Goal: Information Seeking & Learning: Compare options

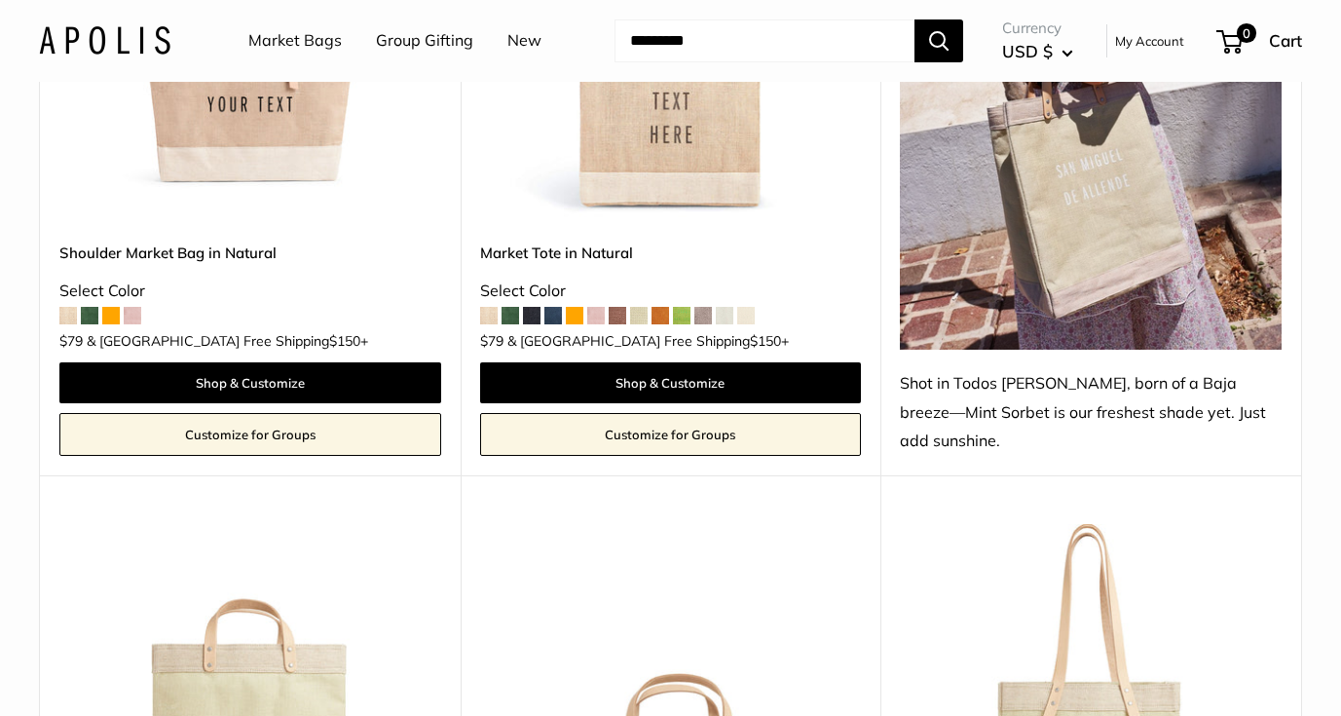
scroll to position [1265, 0]
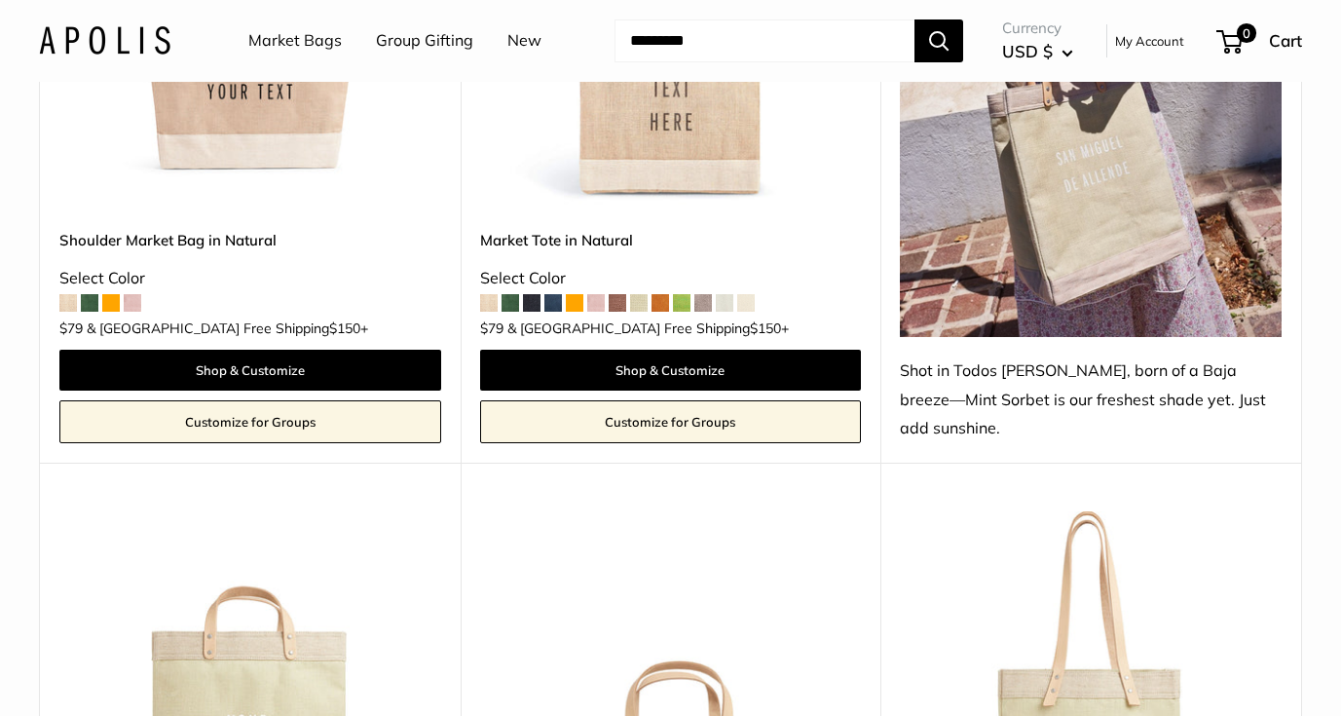
click at [0, 0] on img at bounding box center [0, 0] width 0 height 0
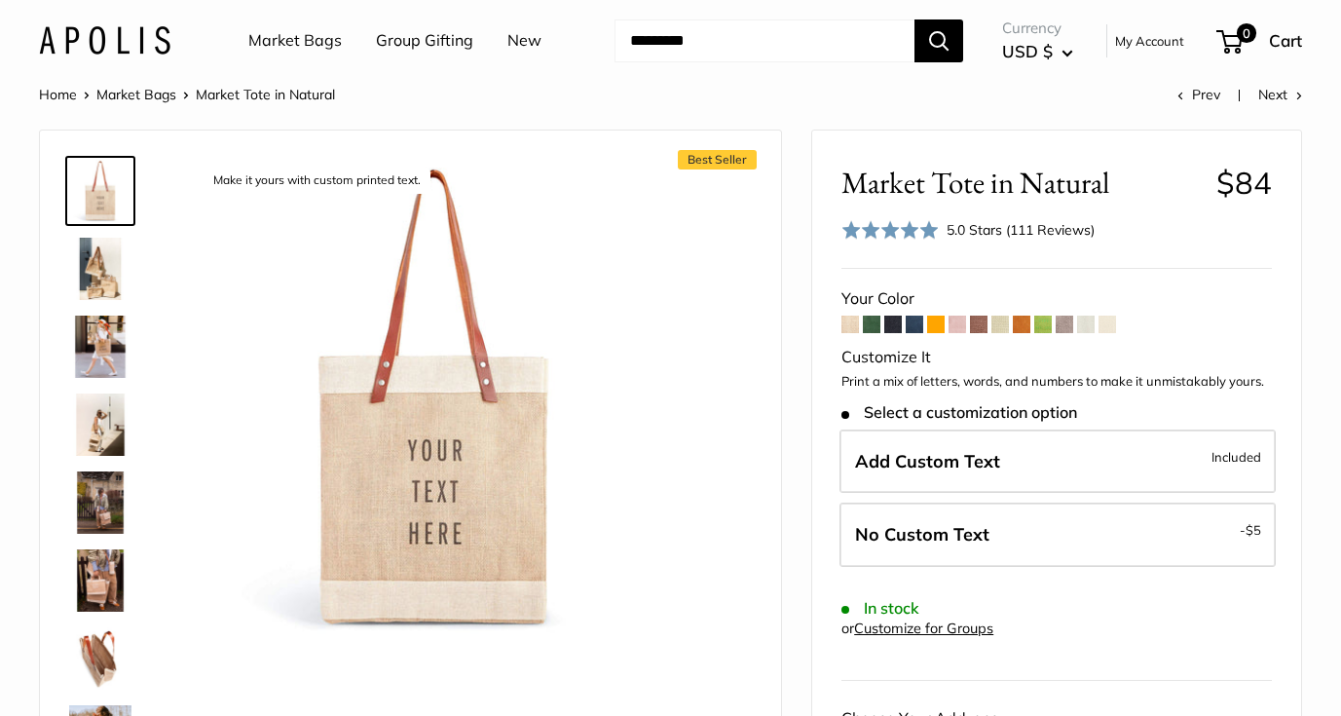
click at [913, 330] on span at bounding box center [915, 325] width 18 height 18
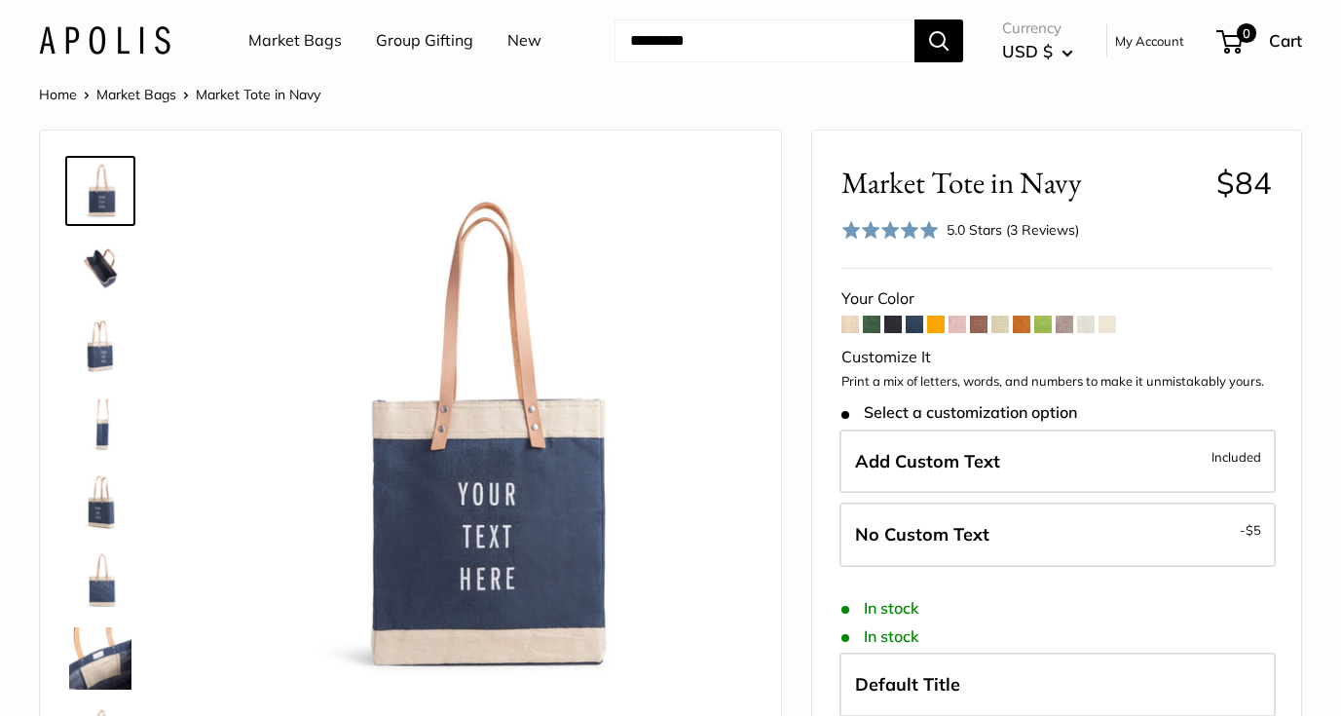
click at [88, 506] on img at bounding box center [100, 502] width 62 height 62
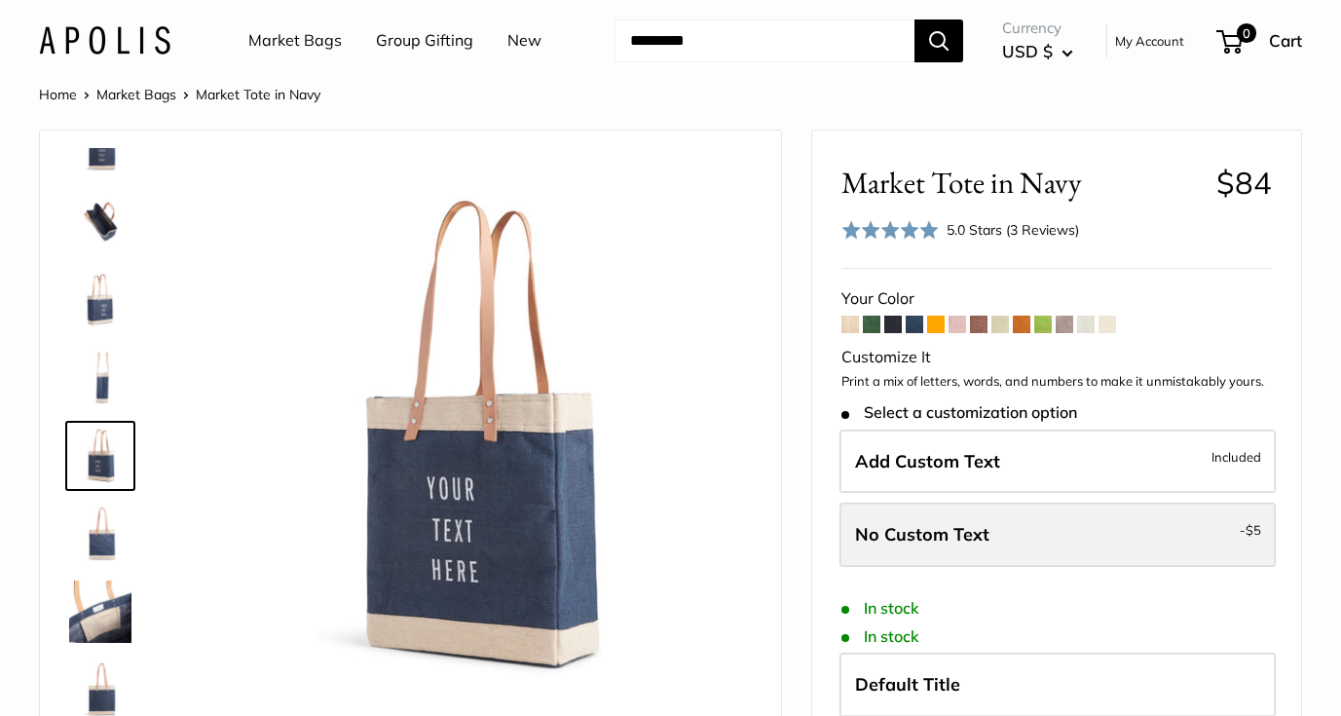
click at [960, 525] on span "No Custom Text" at bounding box center [922, 534] width 134 height 22
click at [945, 327] on span at bounding box center [936, 325] width 18 height 18
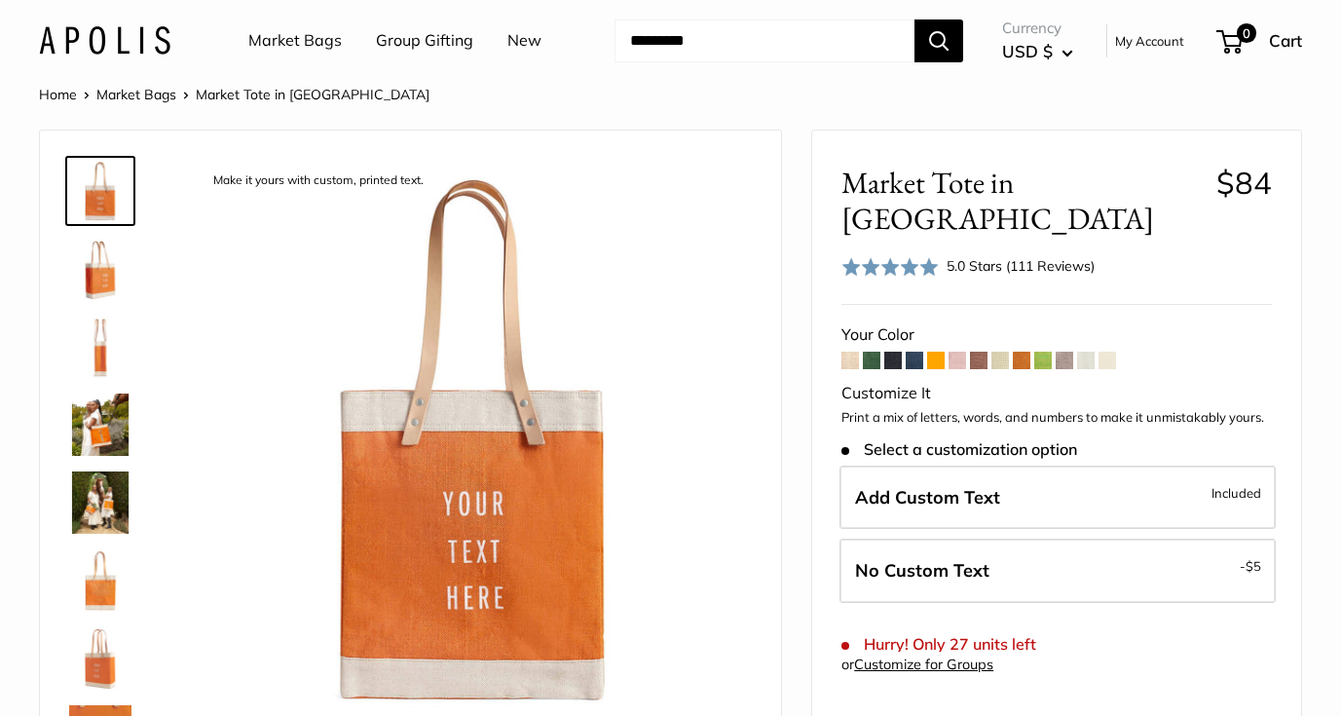
click at [917, 352] on span at bounding box center [915, 361] width 18 height 18
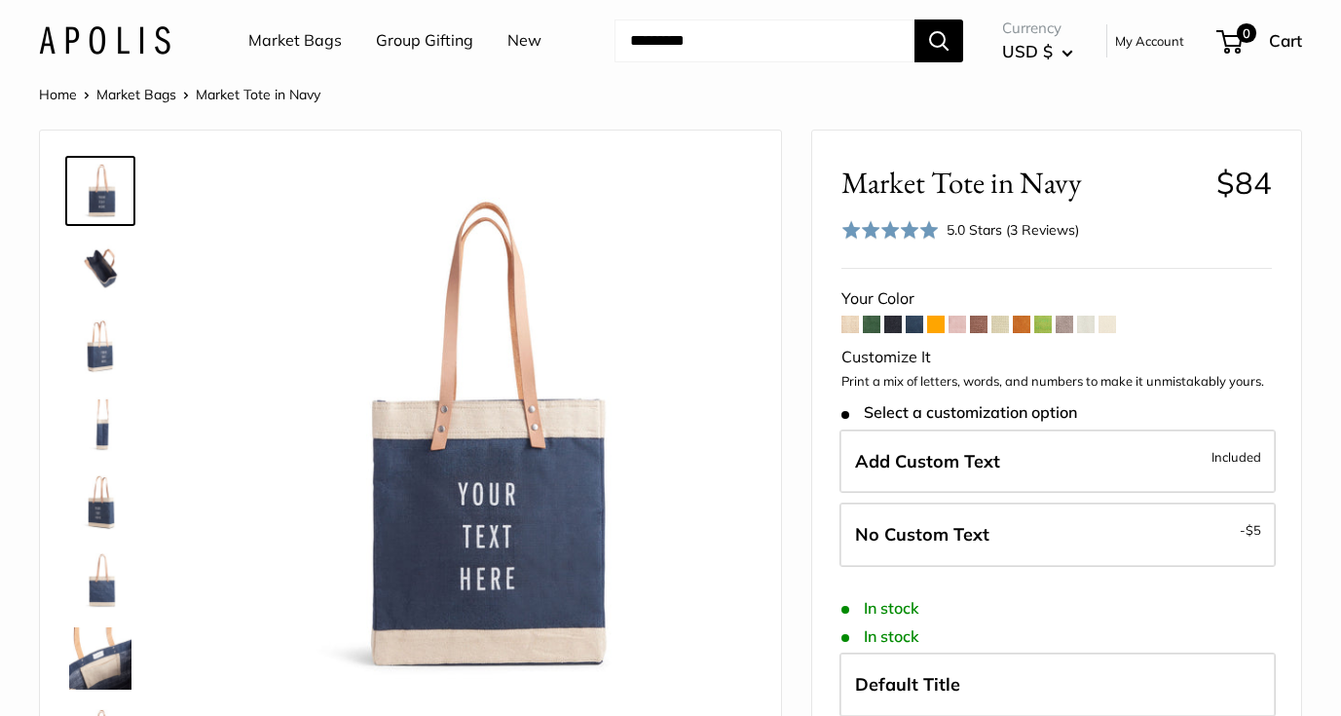
click at [1047, 326] on span at bounding box center [1044, 325] width 18 height 18
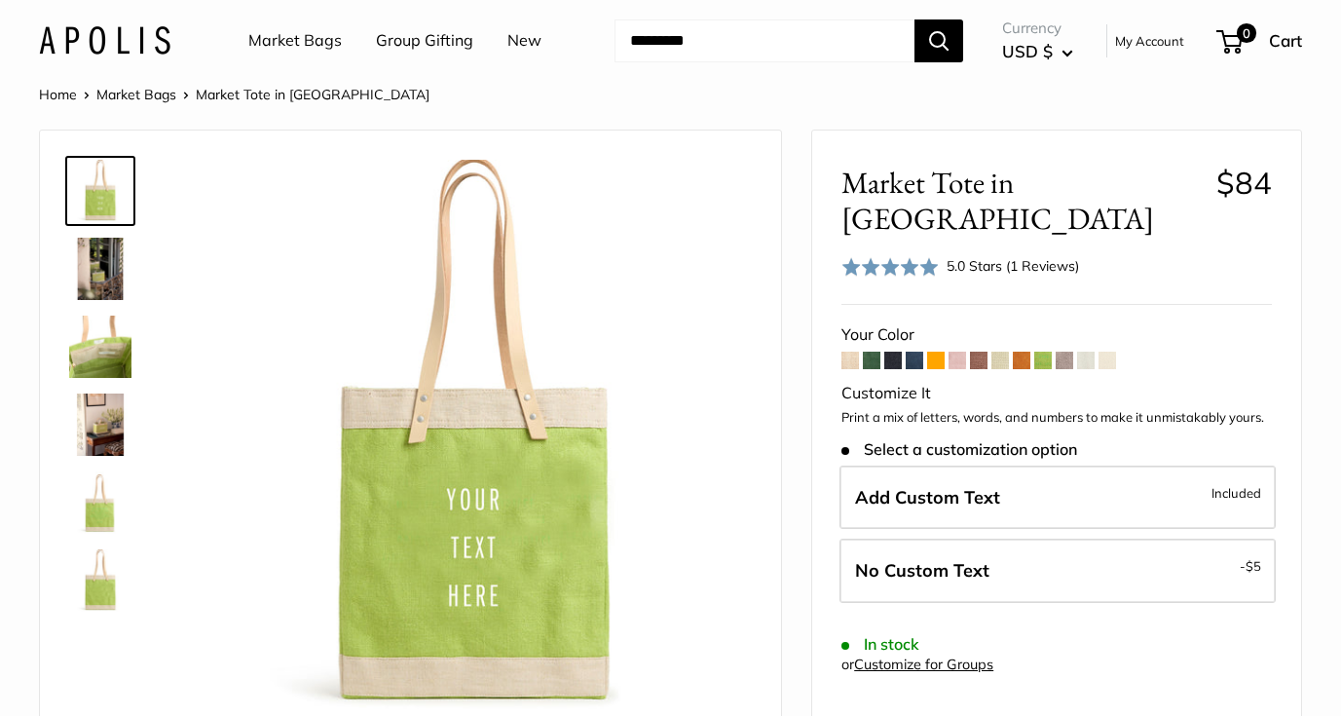
click at [1022, 352] on span at bounding box center [1022, 361] width 18 height 18
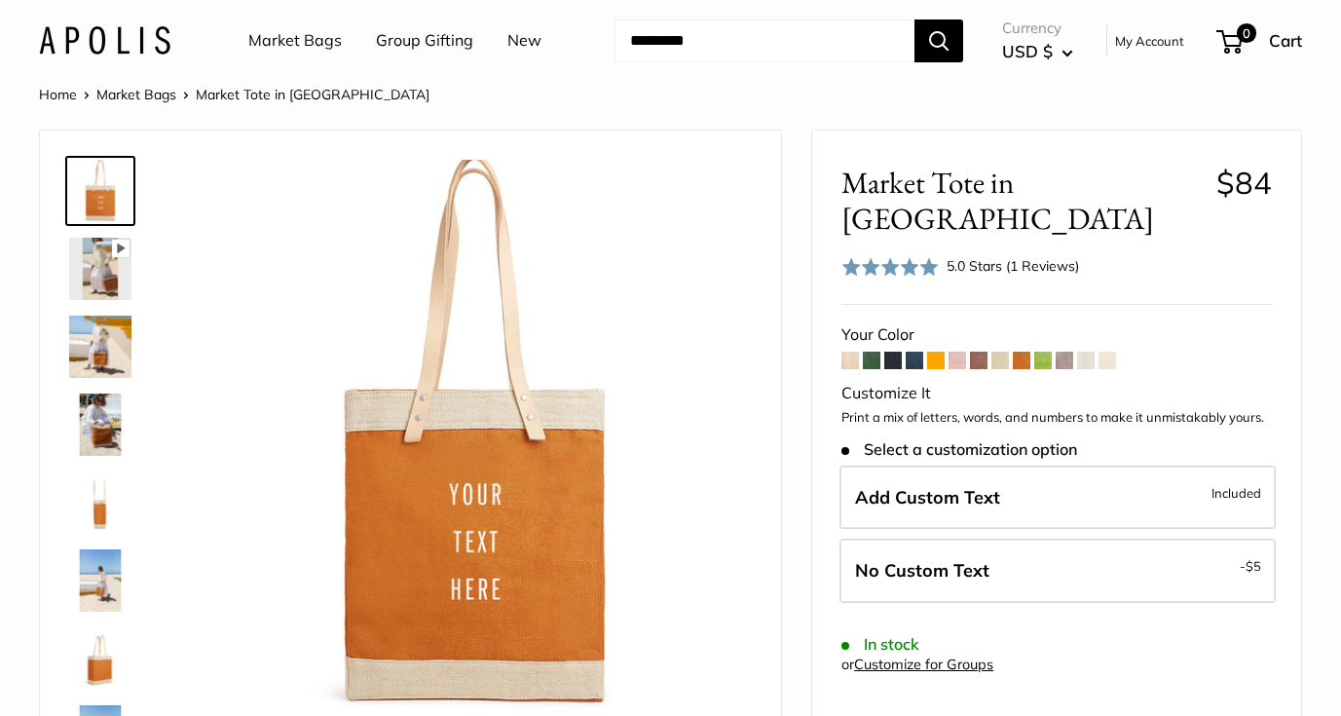
click at [874, 352] on span at bounding box center [872, 361] width 18 height 18
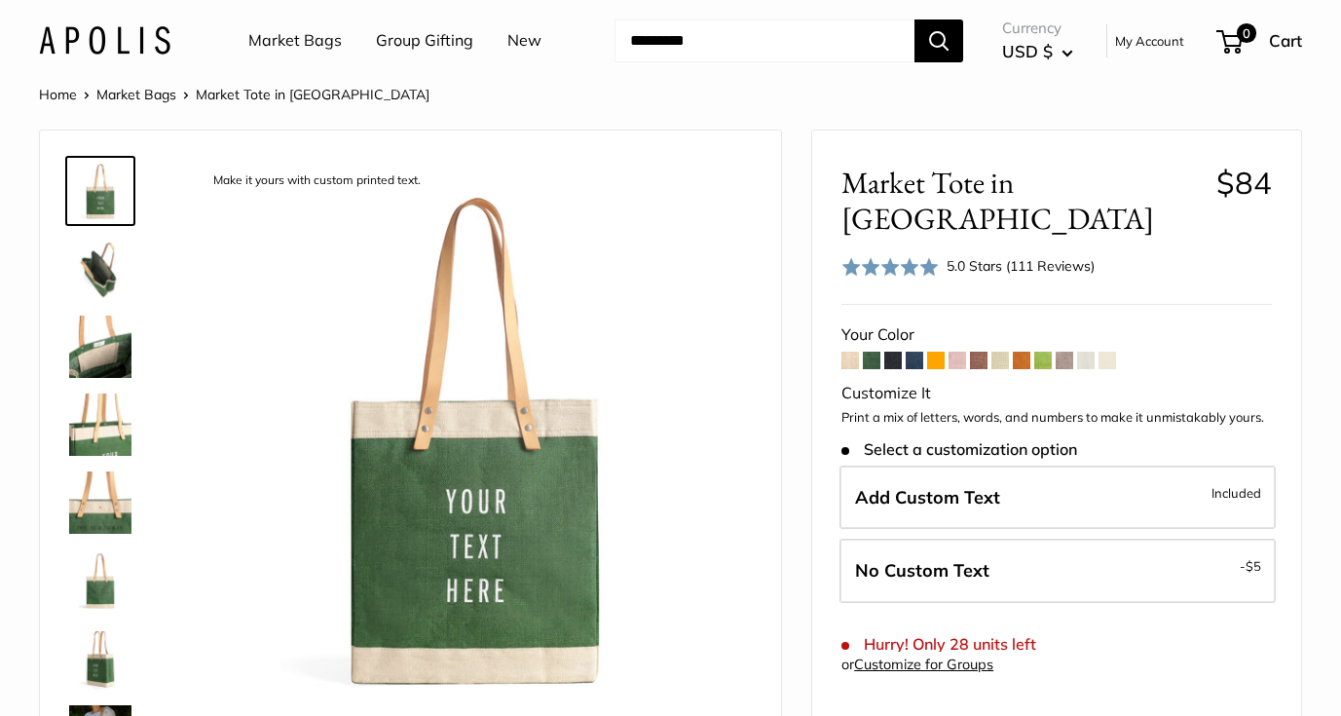
click at [851, 352] on span at bounding box center [851, 361] width 18 height 18
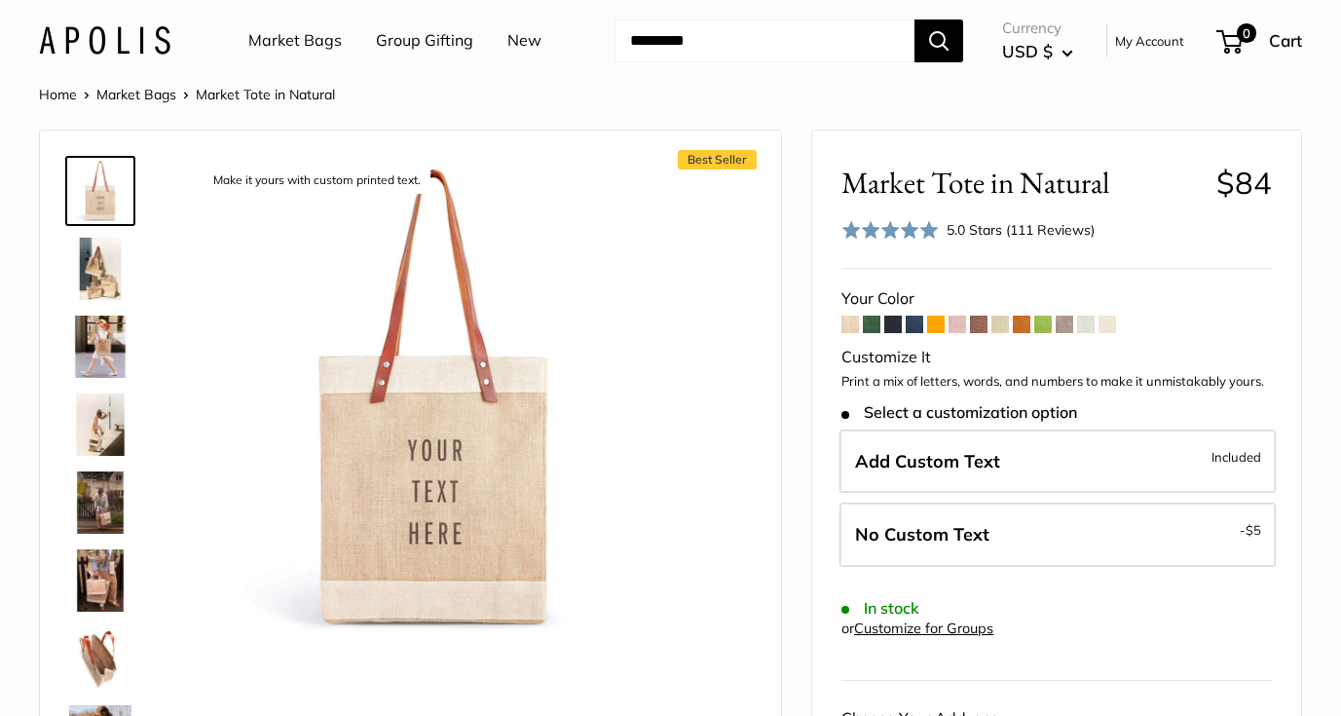
click at [962, 328] on span at bounding box center [958, 325] width 18 height 18
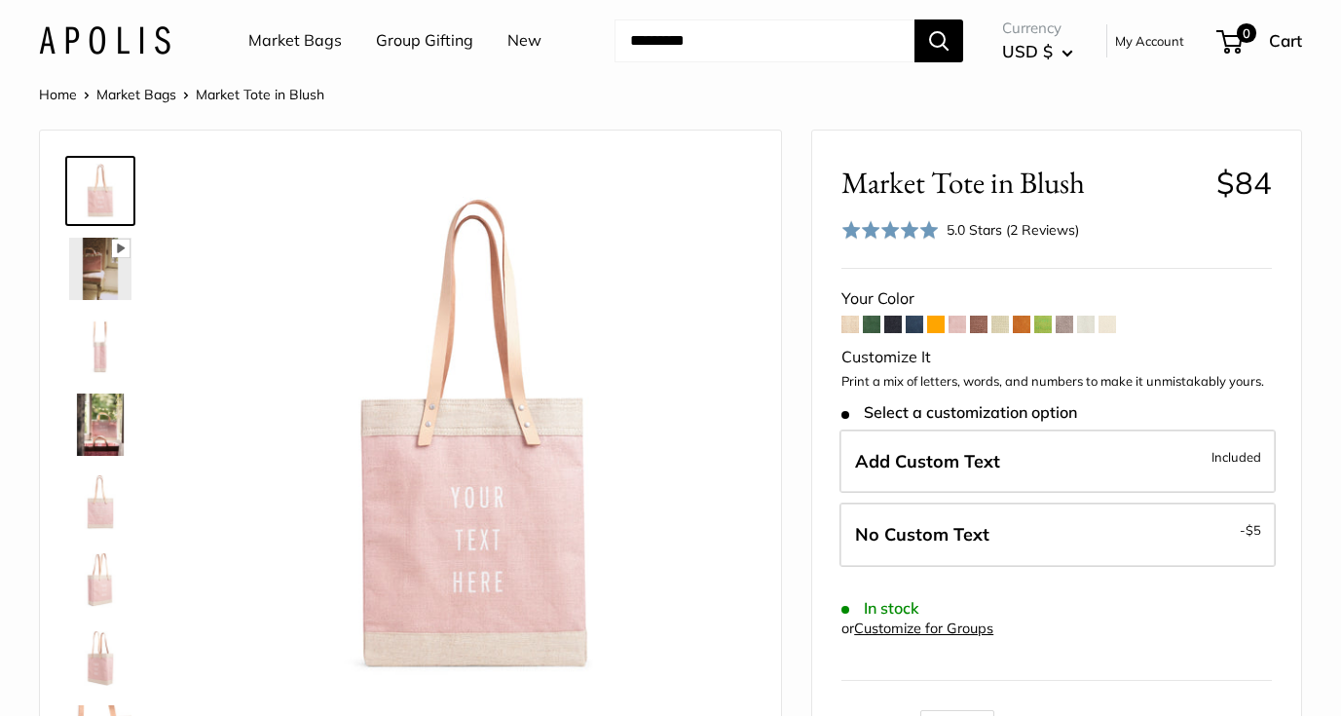
click at [1023, 325] on span at bounding box center [1022, 325] width 18 height 18
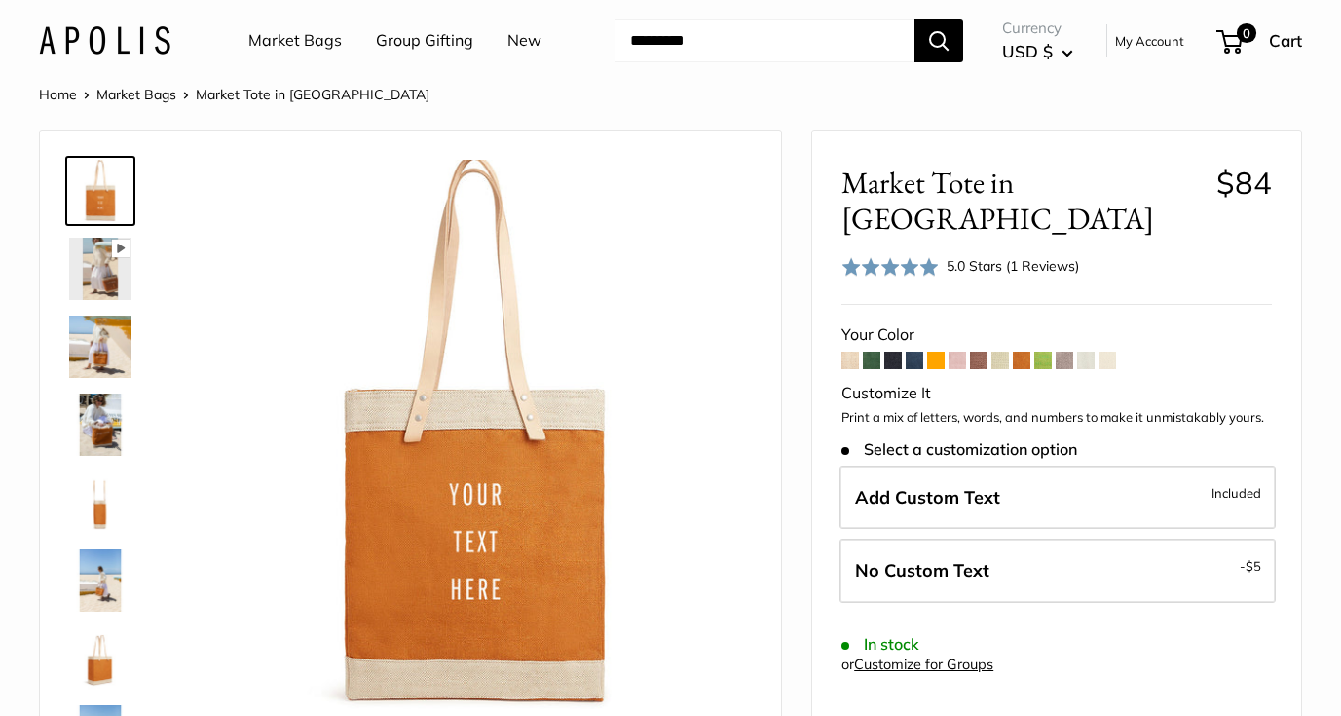
click at [917, 352] on span at bounding box center [915, 361] width 18 height 18
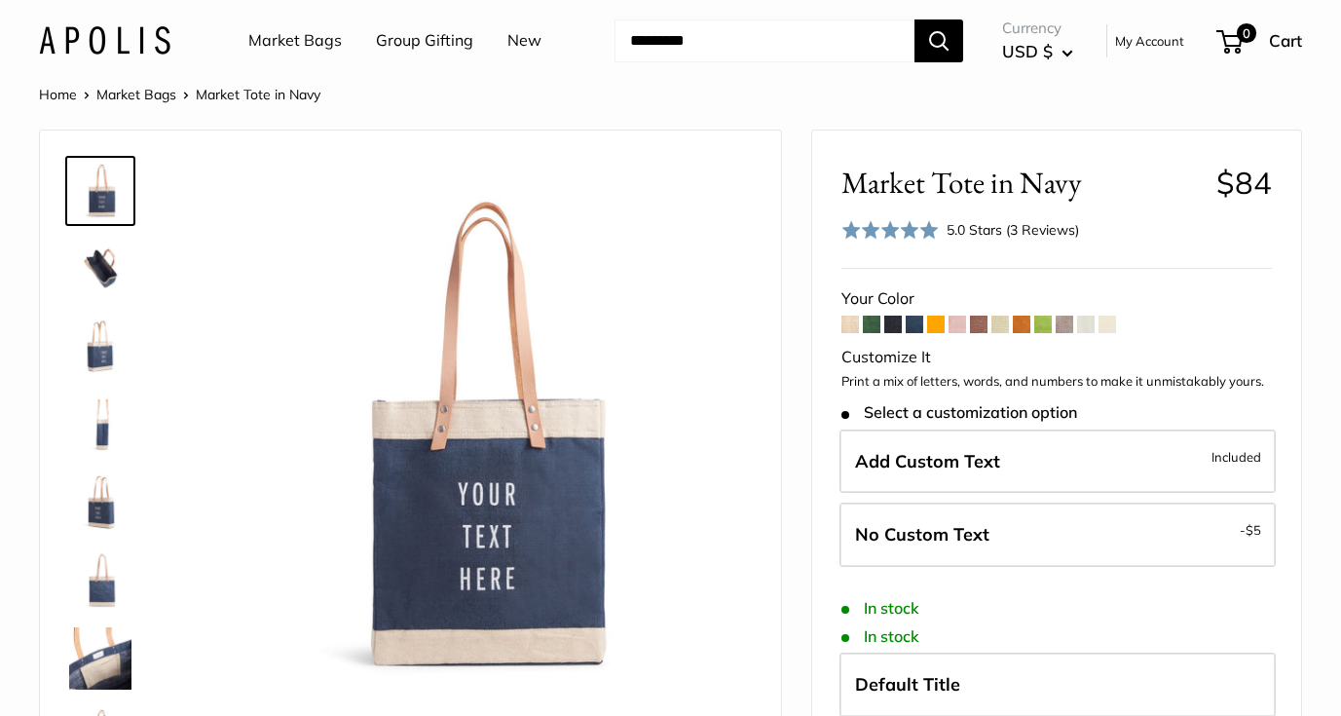
click at [139, 94] on link "Market Bags" at bounding box center [136, 95] width 80 height 18
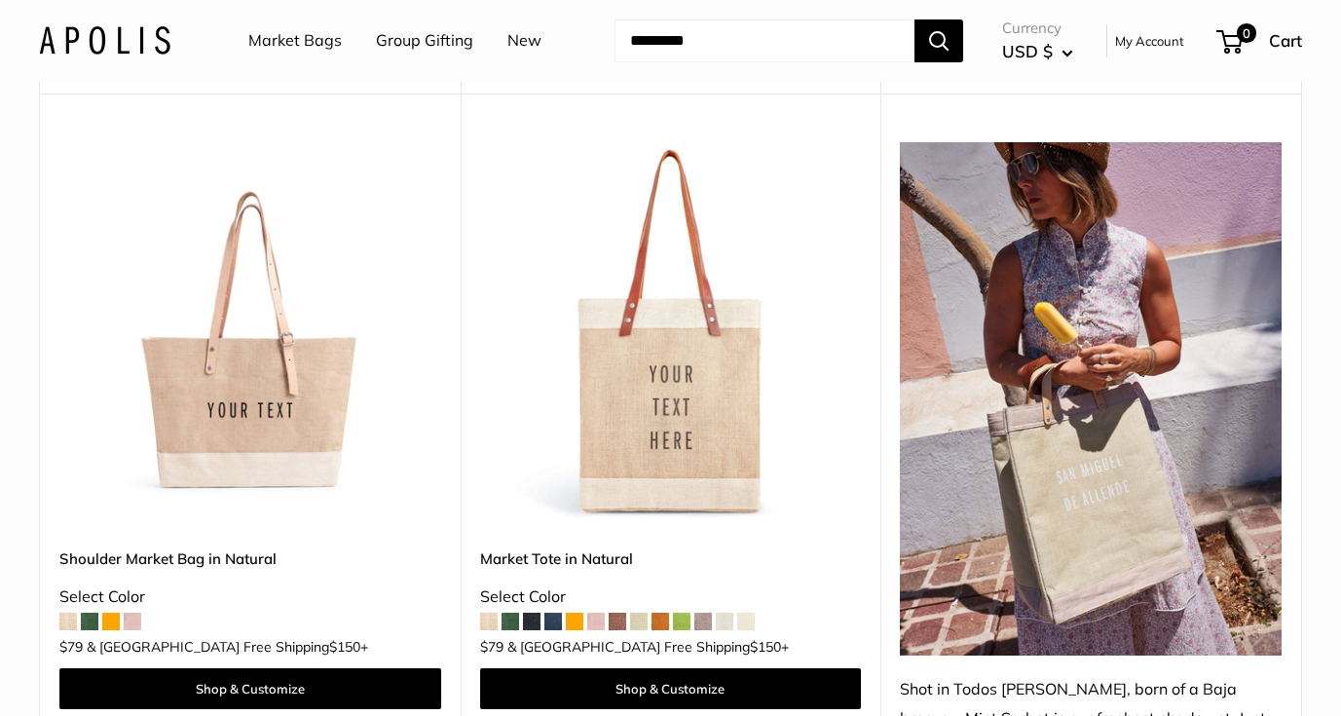
scroll to position [952, 0]
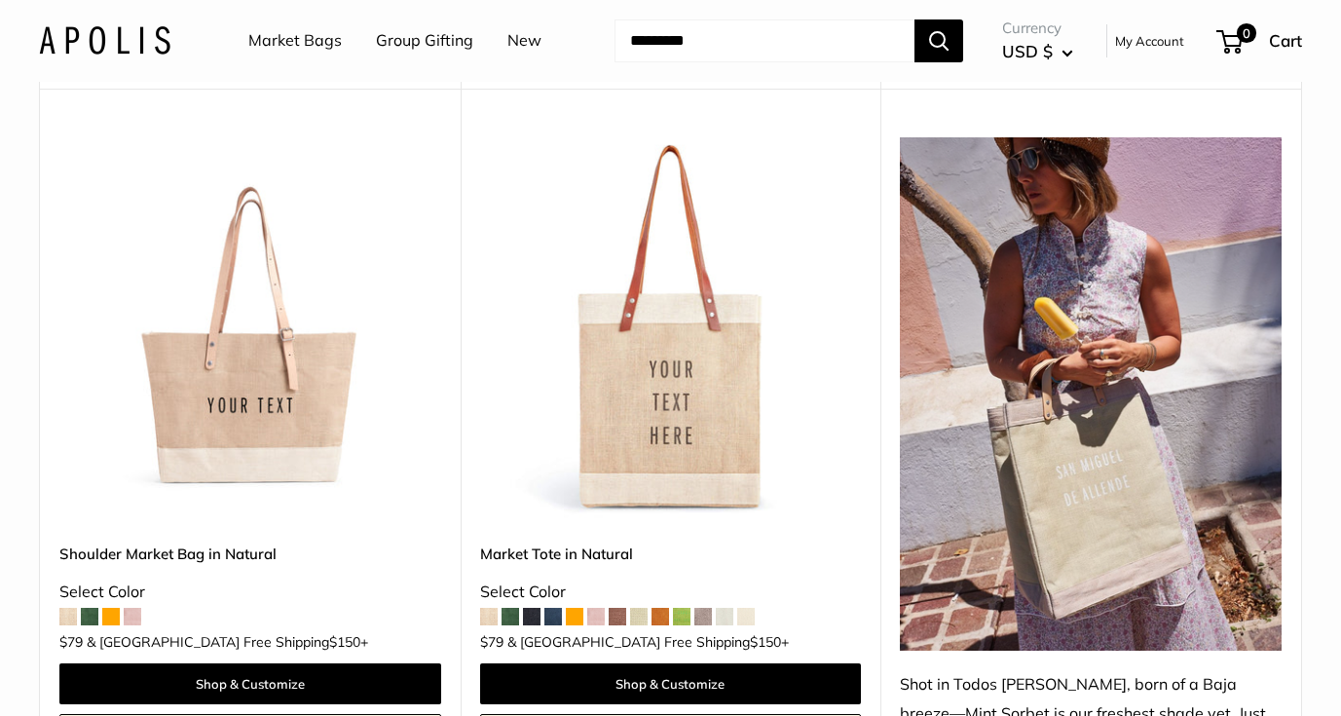
click at [0, 0] on img at bounding box center [0, 0] width 0 height 0
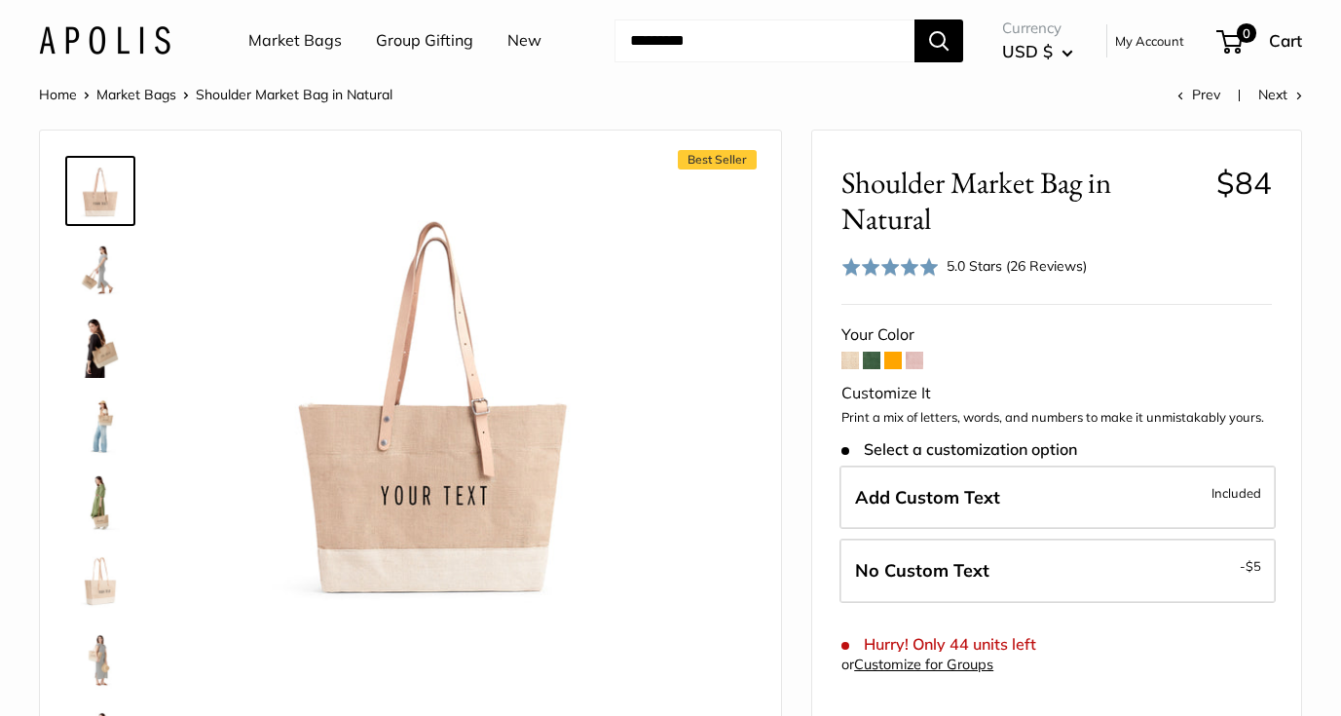
click at [84, 359] on img at bounding box center [100, 347] width 62 height 62
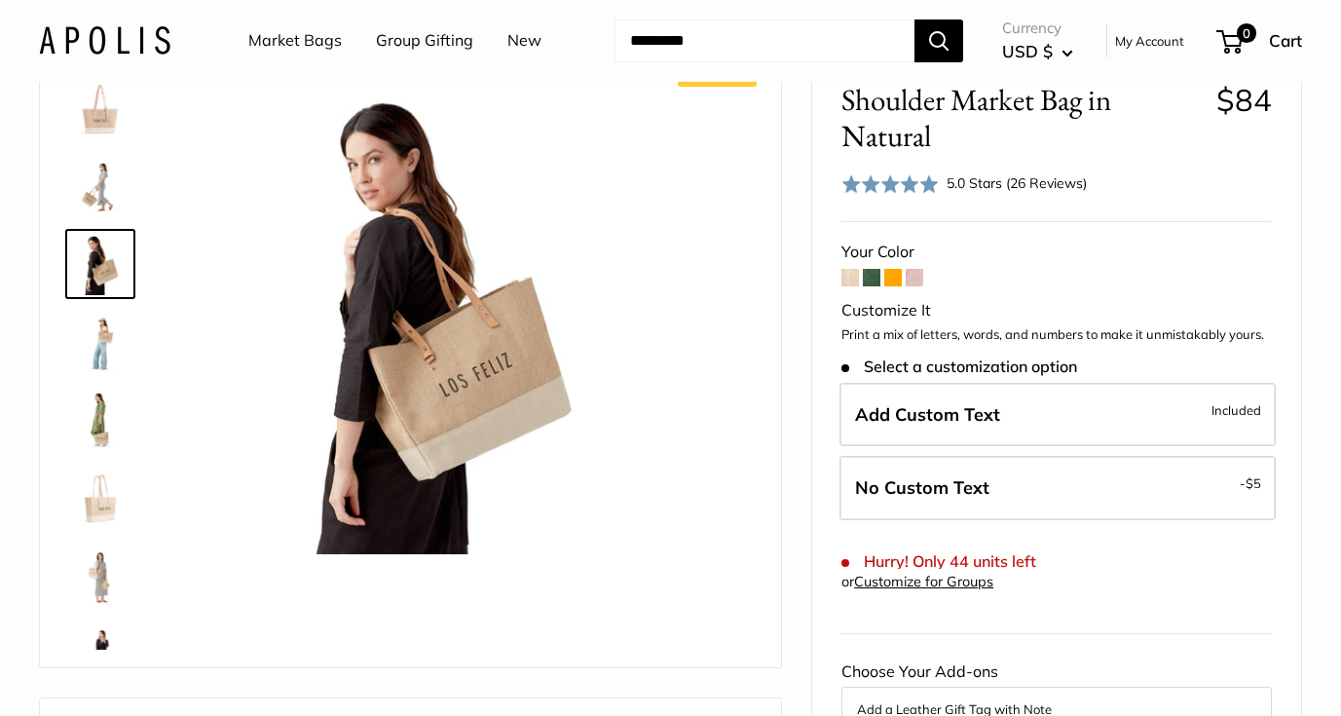
scroll to position [91, 0]
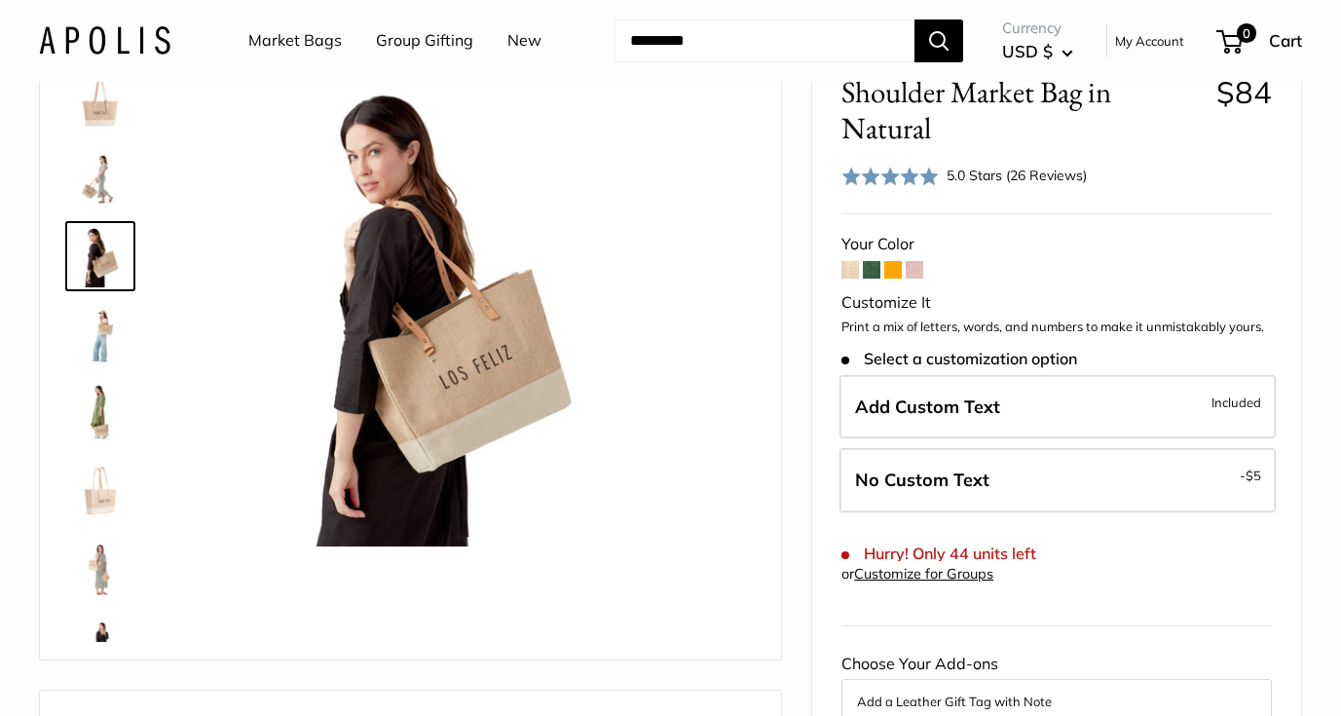
click at [89, 501] on img at bounding box center [100, 490] width 62 height 62
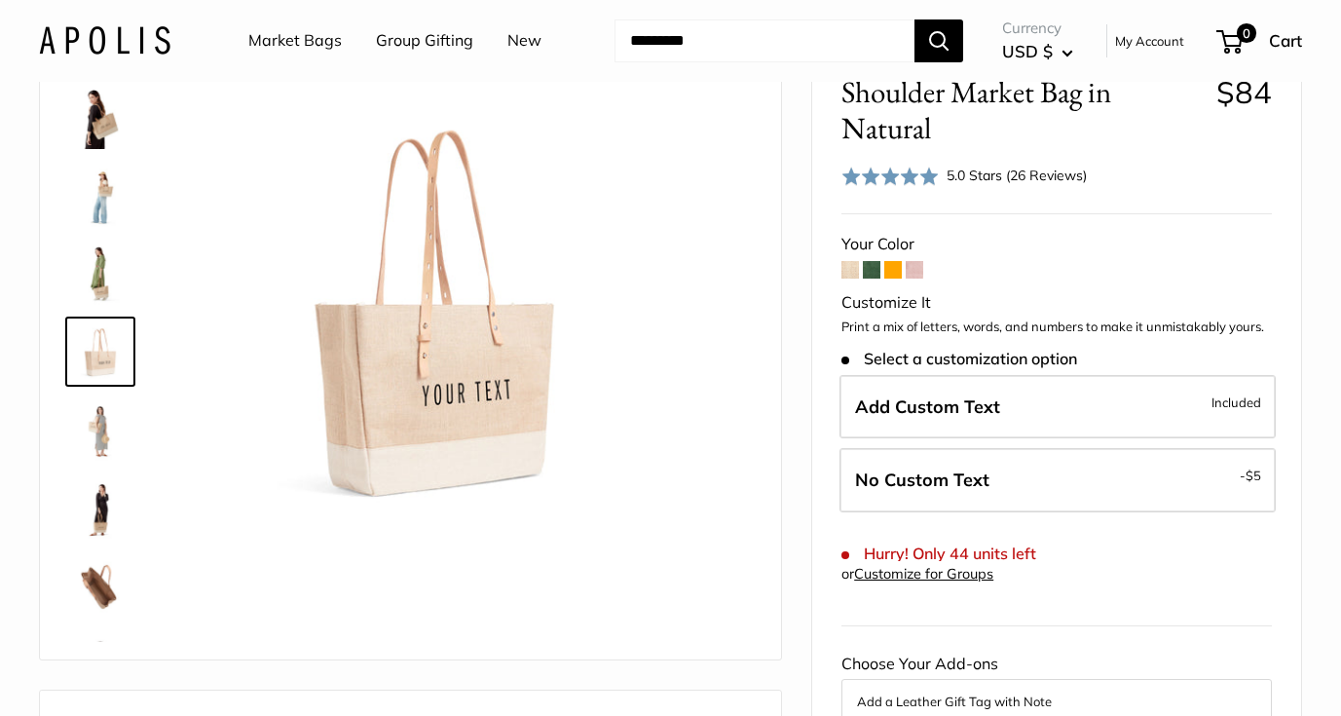
click at [99, 428] on img at bounding box center [100, 429] width 62 height 62
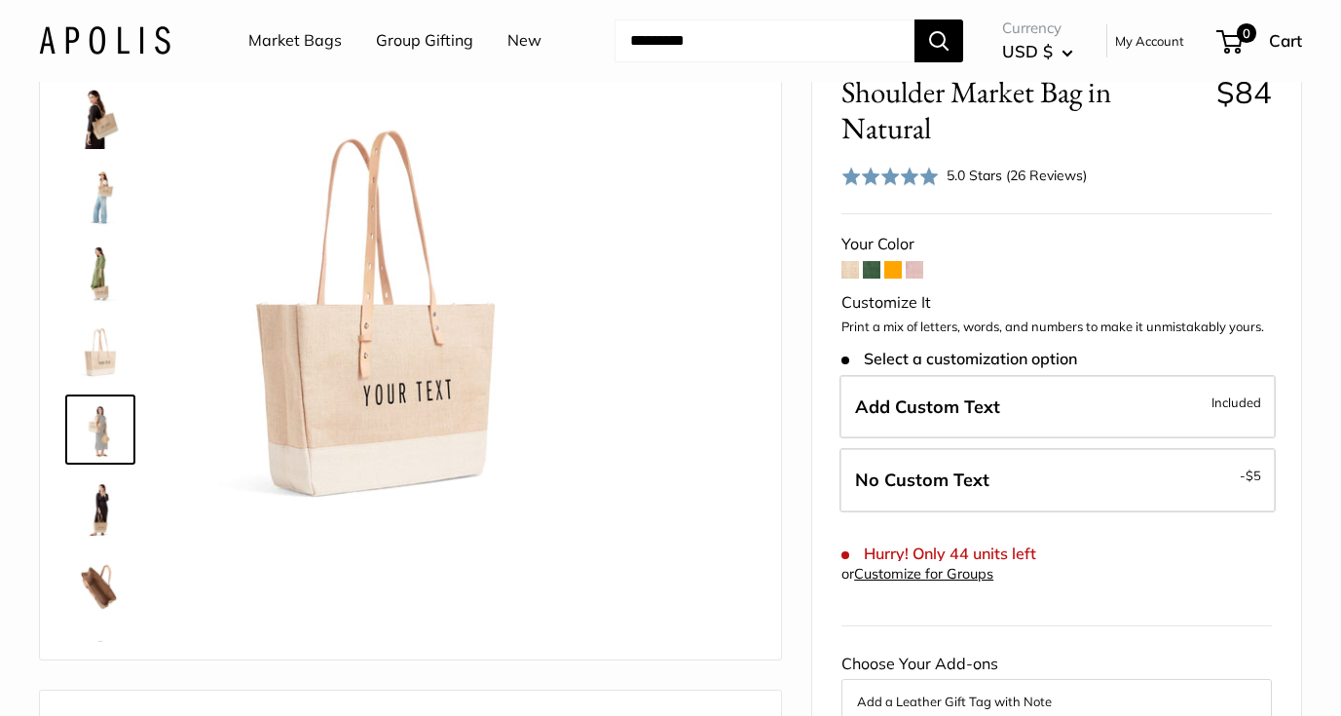
scroll to position [216, 0]
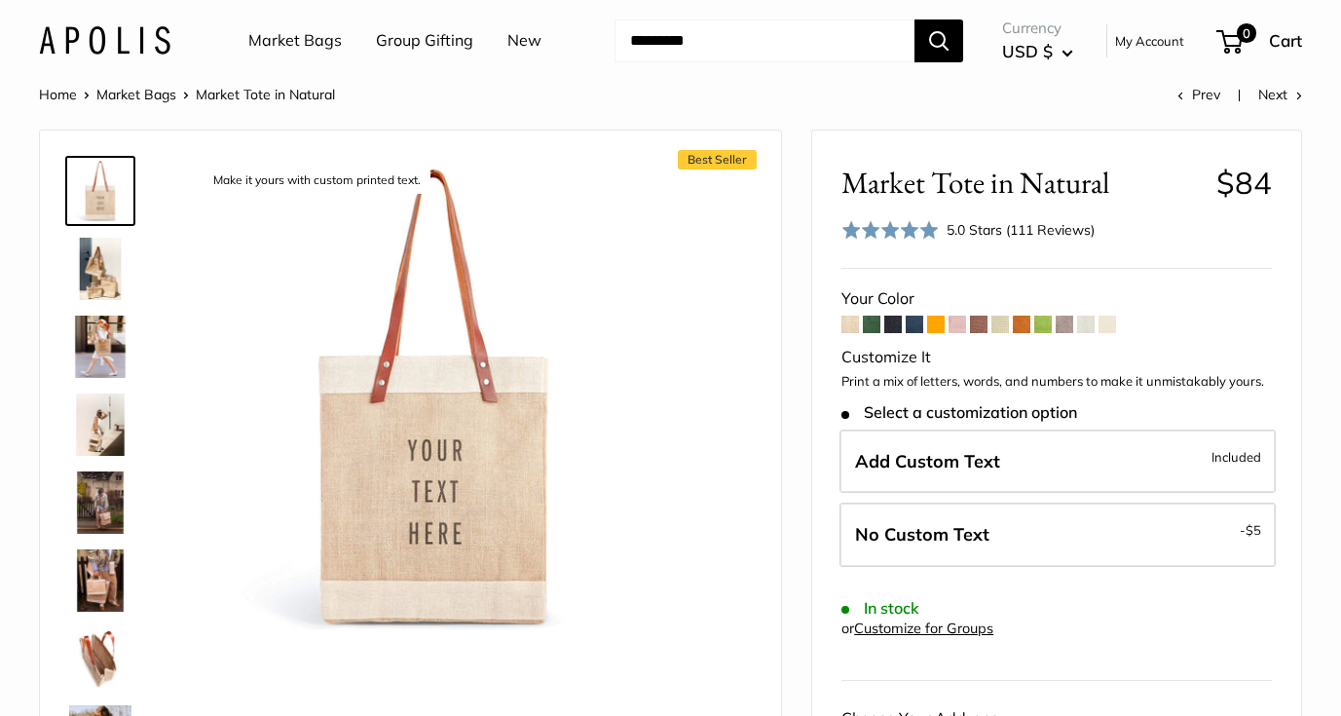
click at [105, 326] on img at bounding box center [100, 347] width 62 height 62
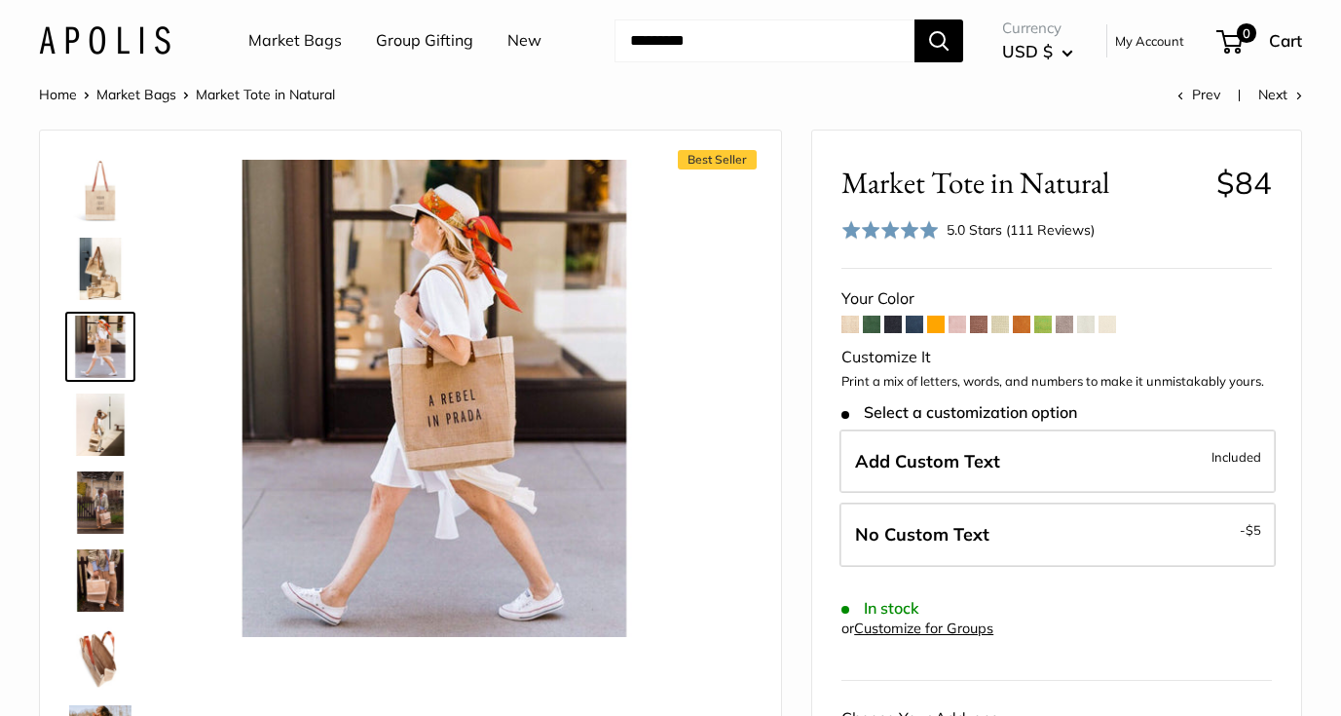
click at [101, 278] on img at bounding box center [100, 269] width 62 height 62
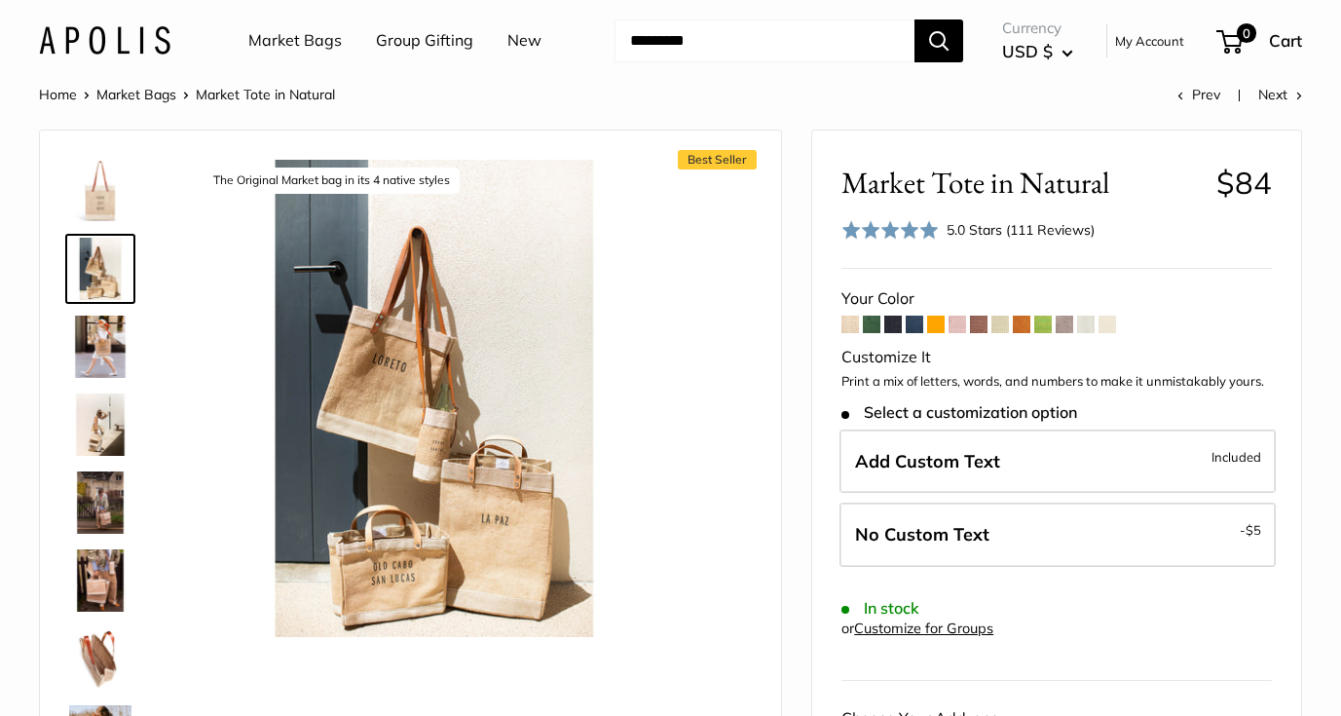
click at [106, 405] on img at bounding box center [100, 425] width 62 height 62
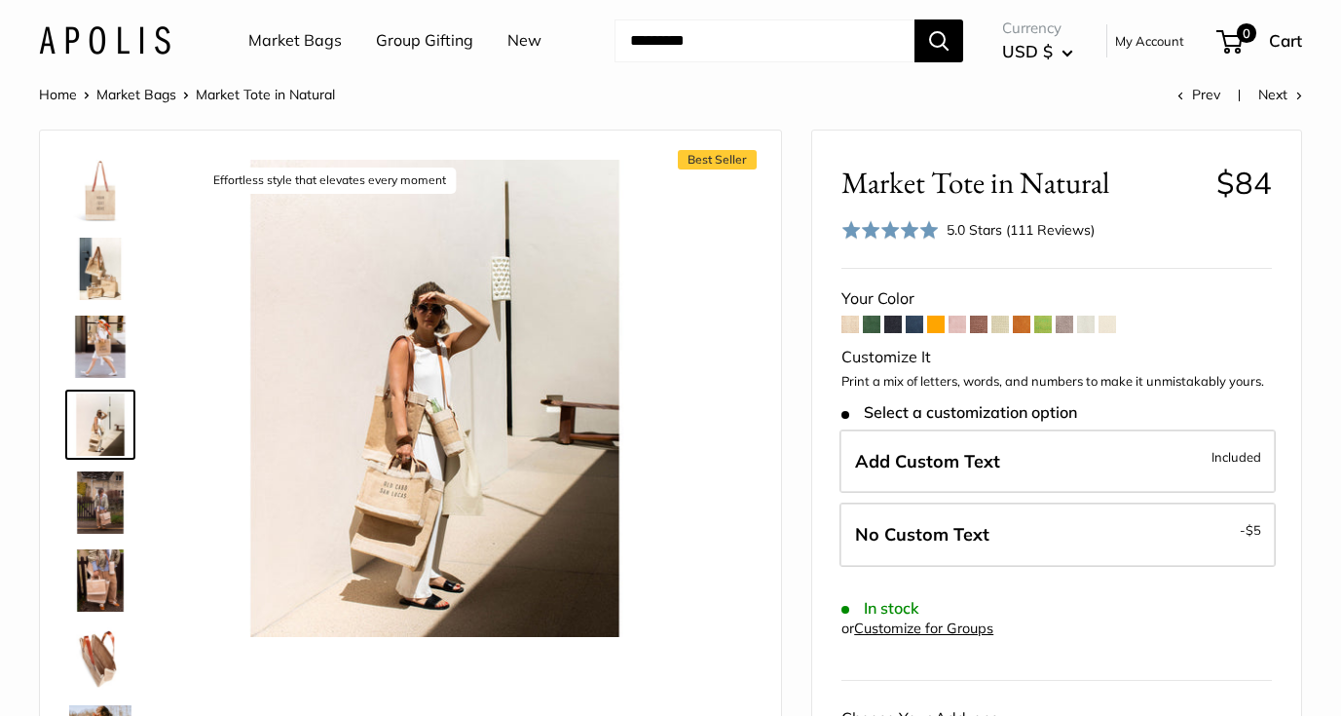
click at [107, 507] on img at bounding box center [100, 502] width 62 height 62
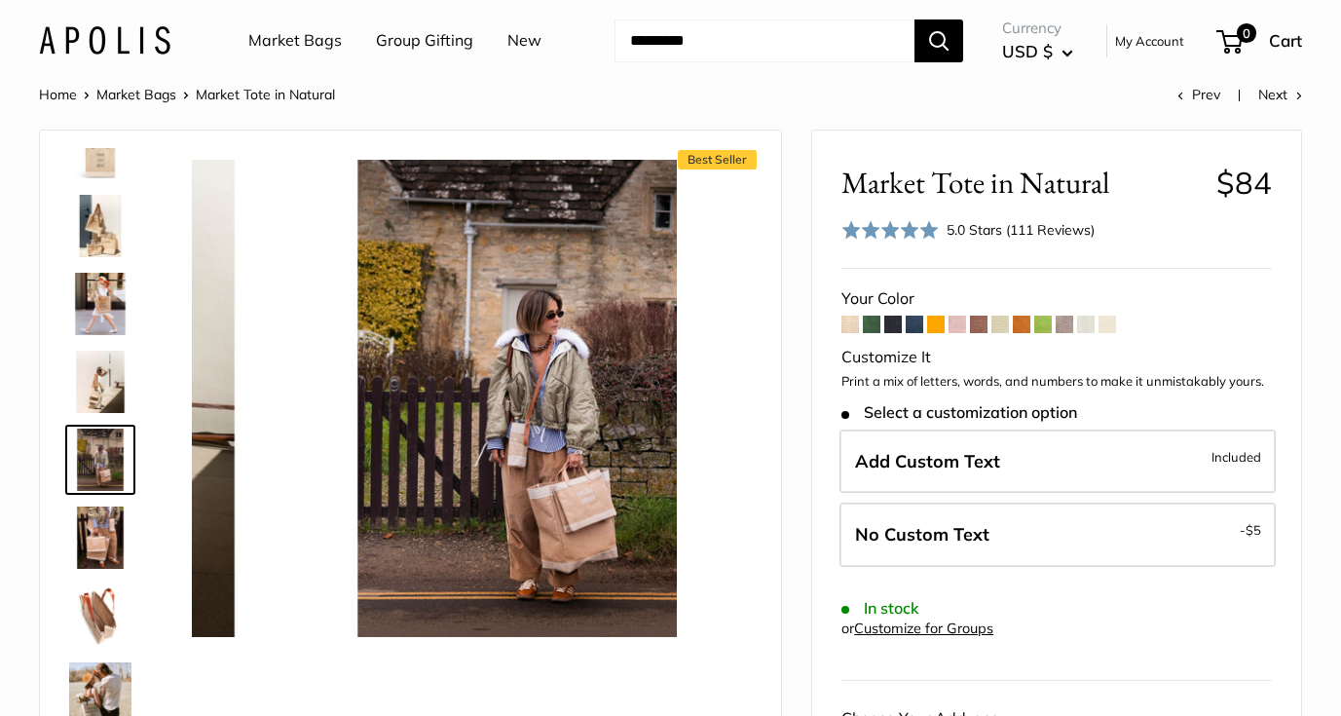
scroll to position [60, 0]
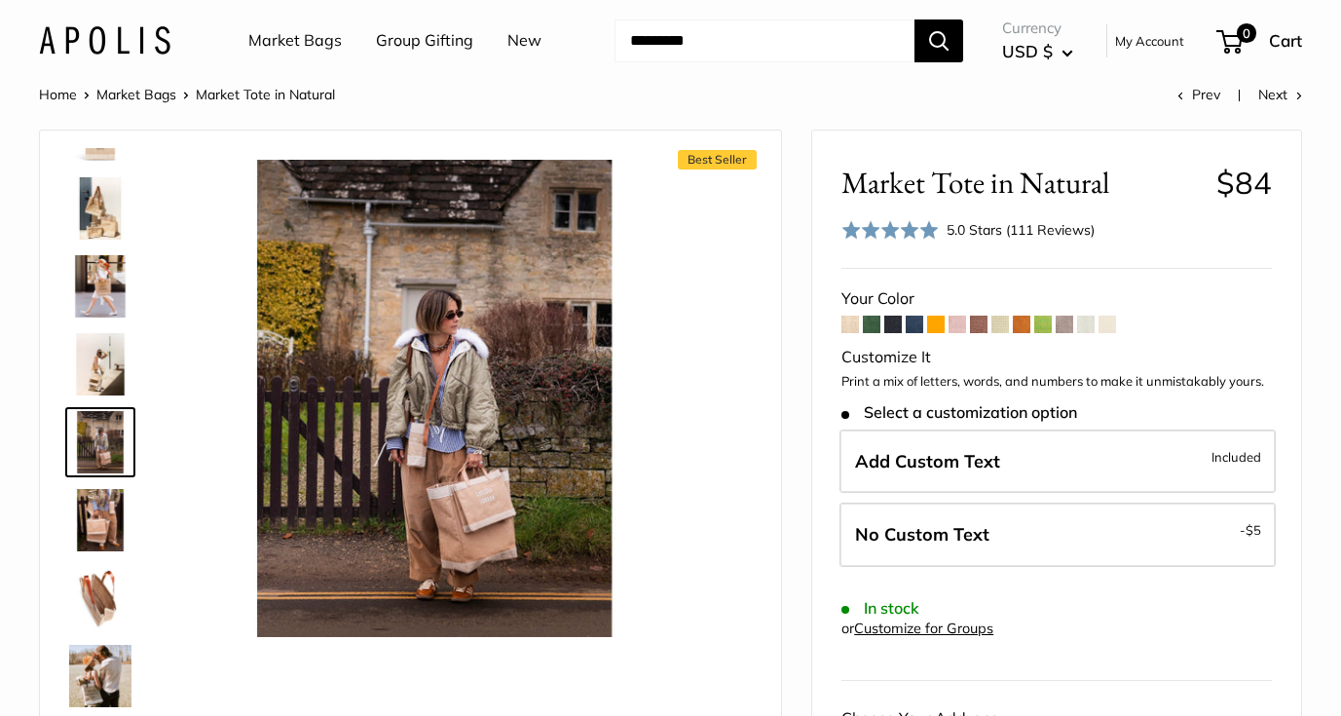
click at [897, 321] on span at bounding box center [894, 325] width 18 height 18
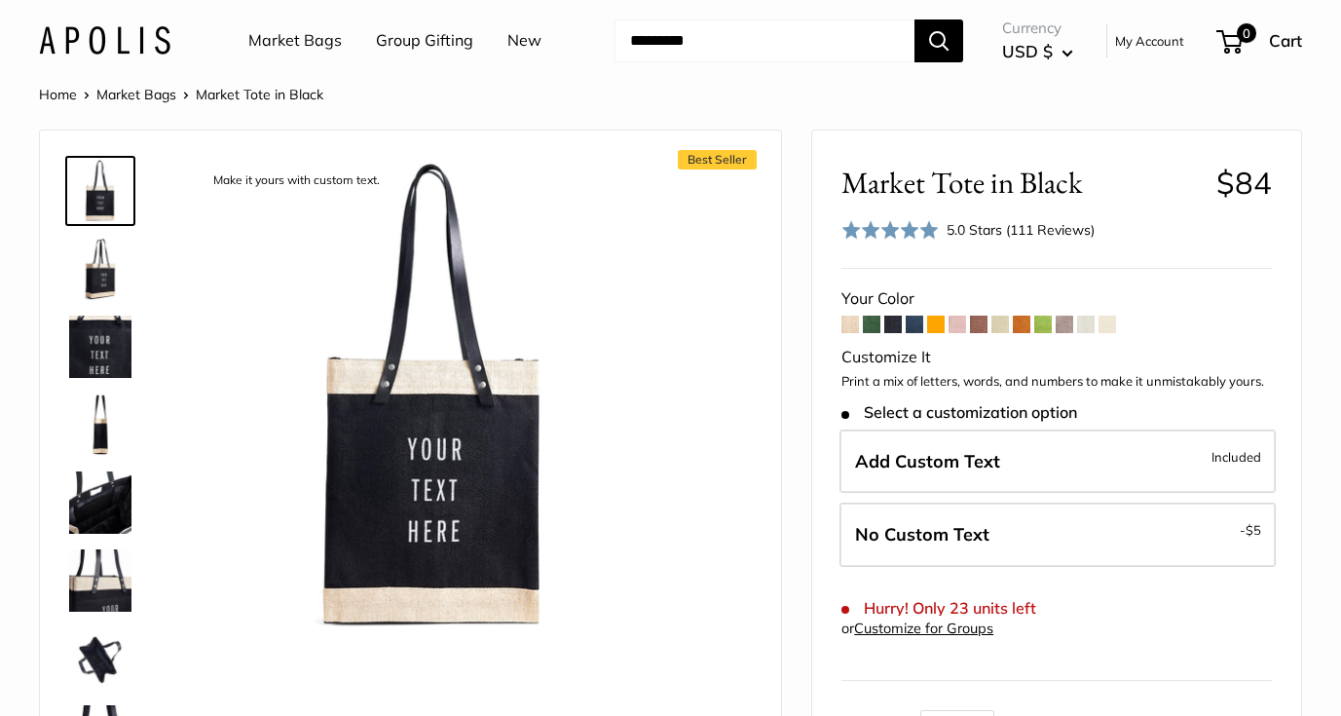
click at [920, 323] on span at bounding box center [915, 325] width 18 height 18
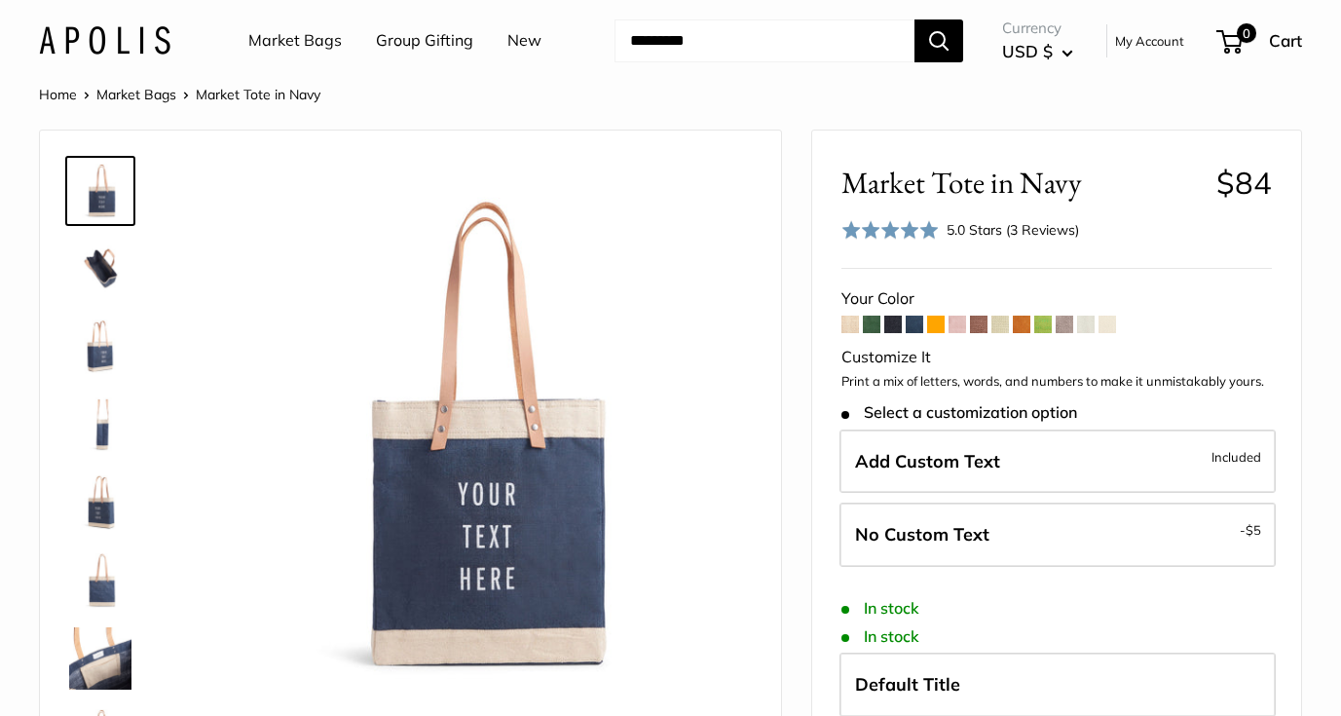
click at [94, 355] on img at bounding box center [100, 347] width 62 height 62
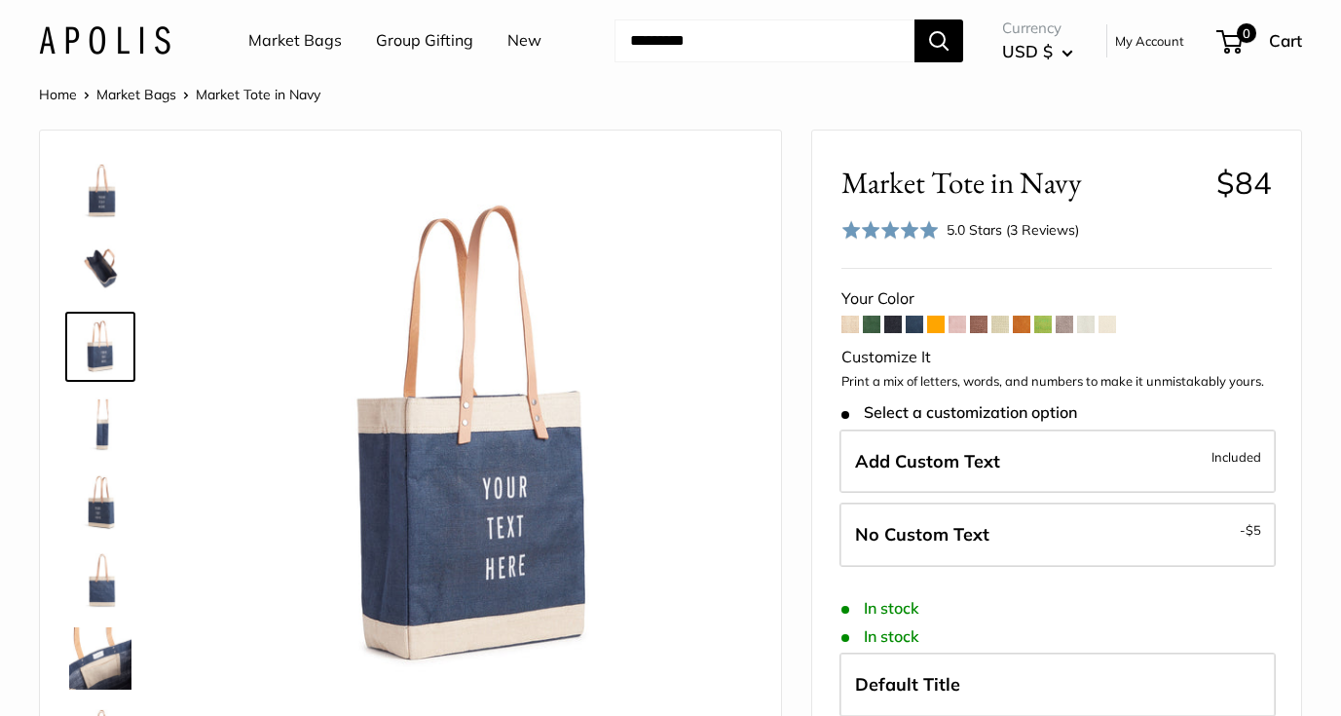
scroll to position [47, 0]
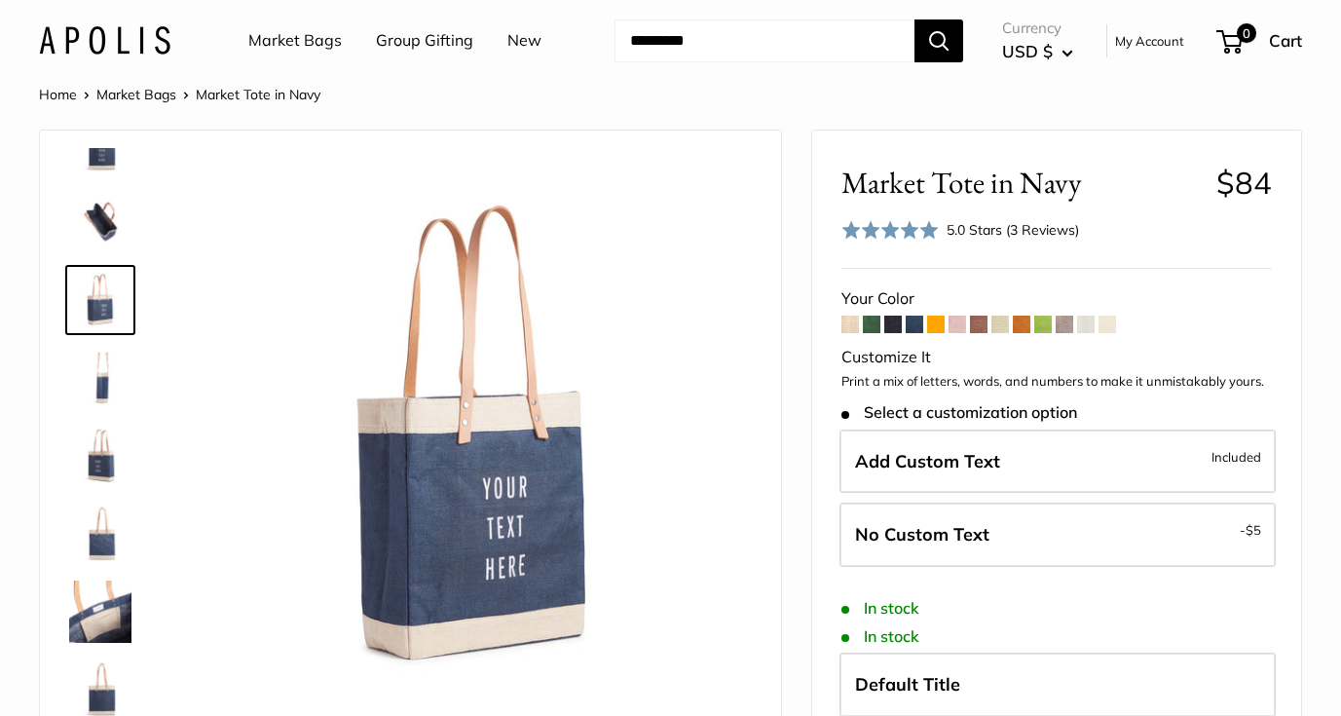
click at [87, 617] on img at bounding box center [100, 612] width 62 height 62
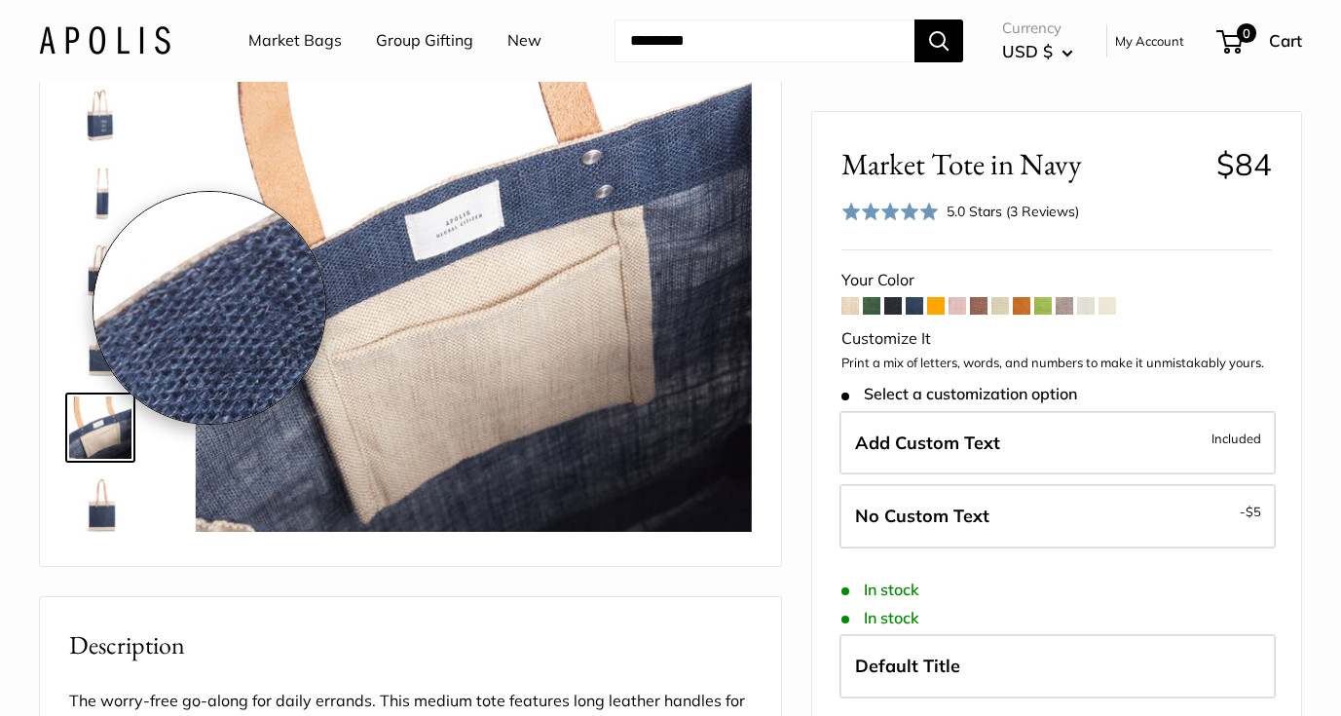
scroll to position [194, 0]
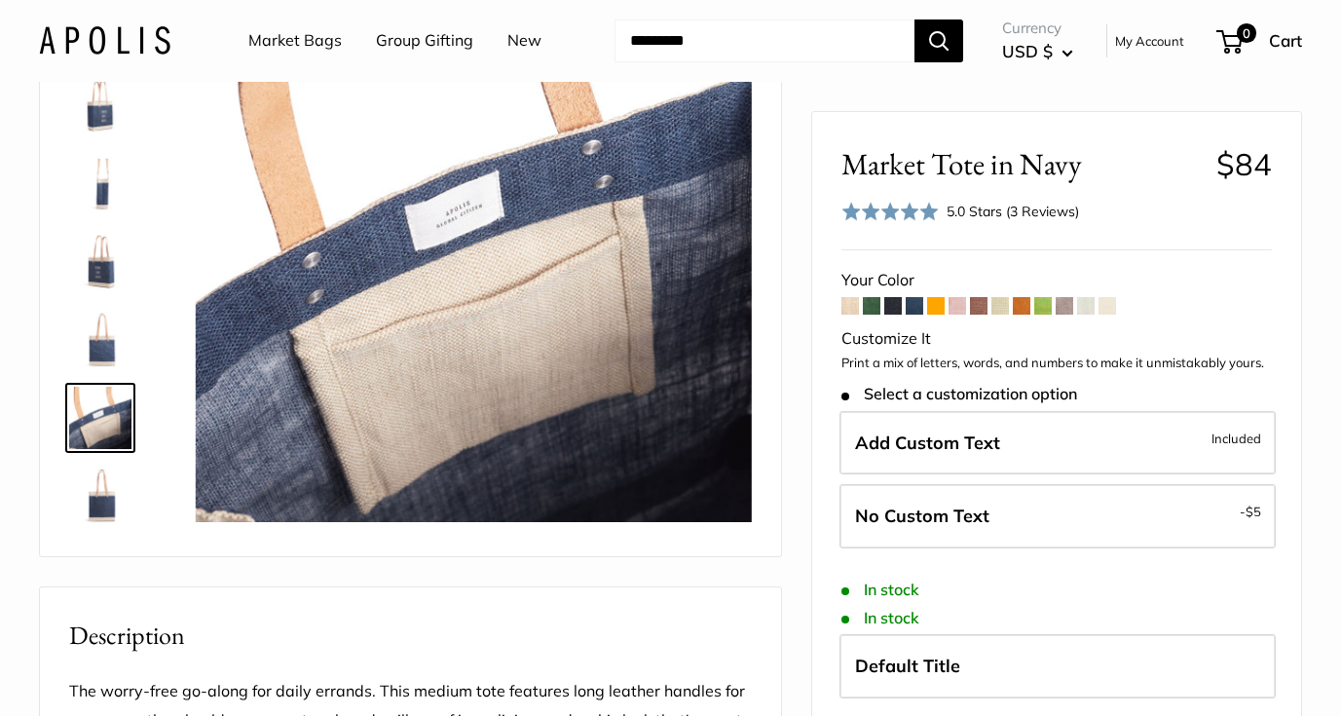
click at [96, 494] on img at bounding box center [100, 496] width 62 height 62
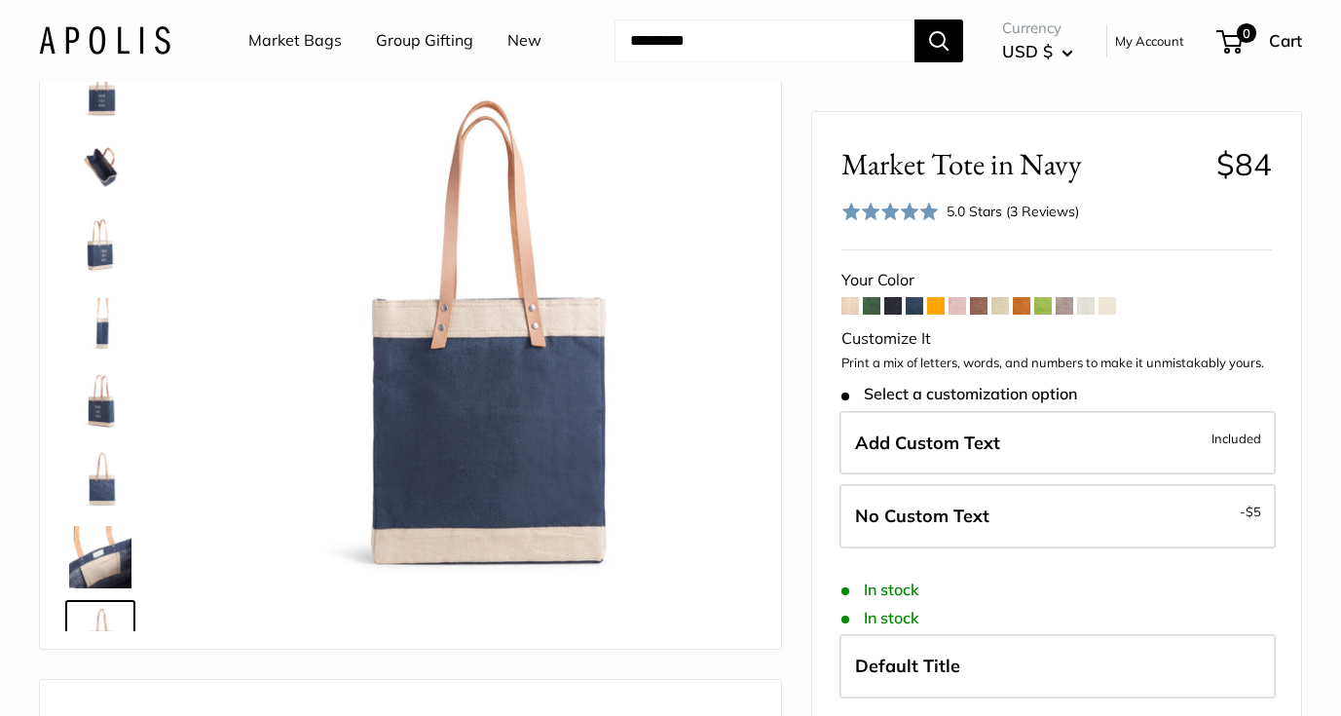
scroll to position [0, 0]
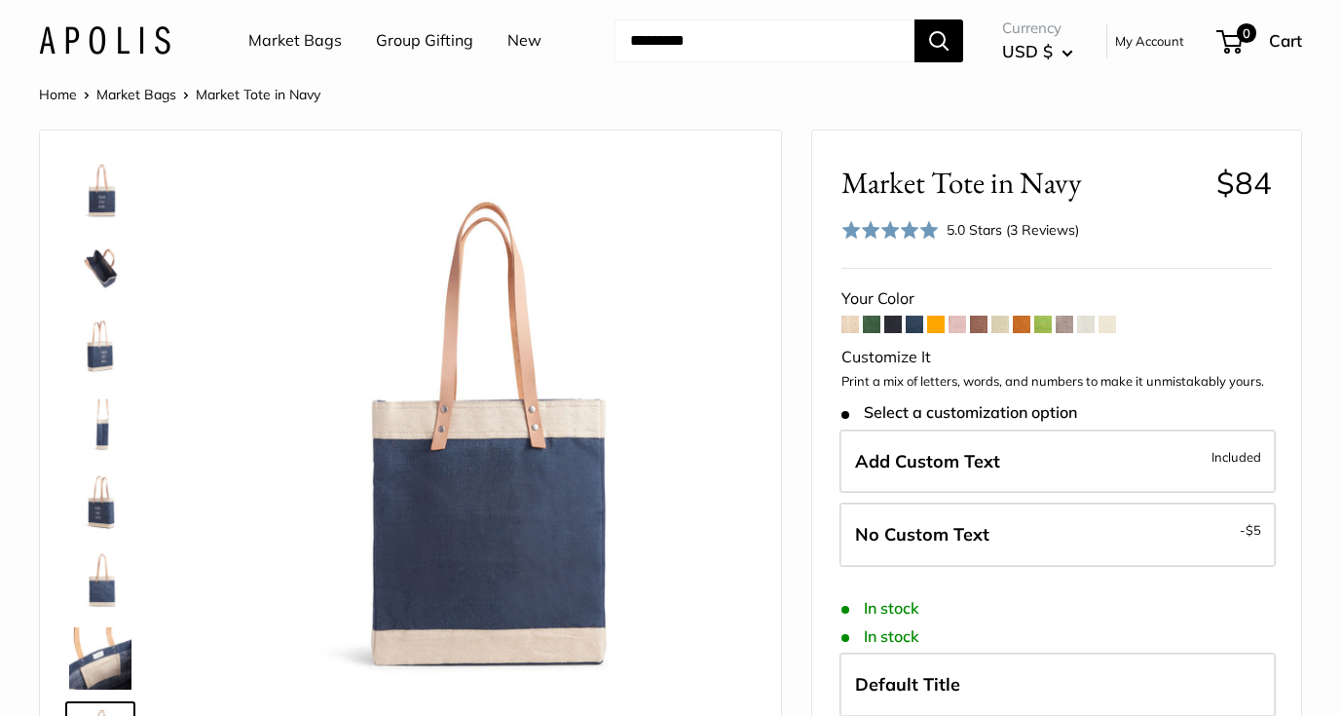
click at [1023, 324] on span at bounding box center [1022, 325] width 18 height 18
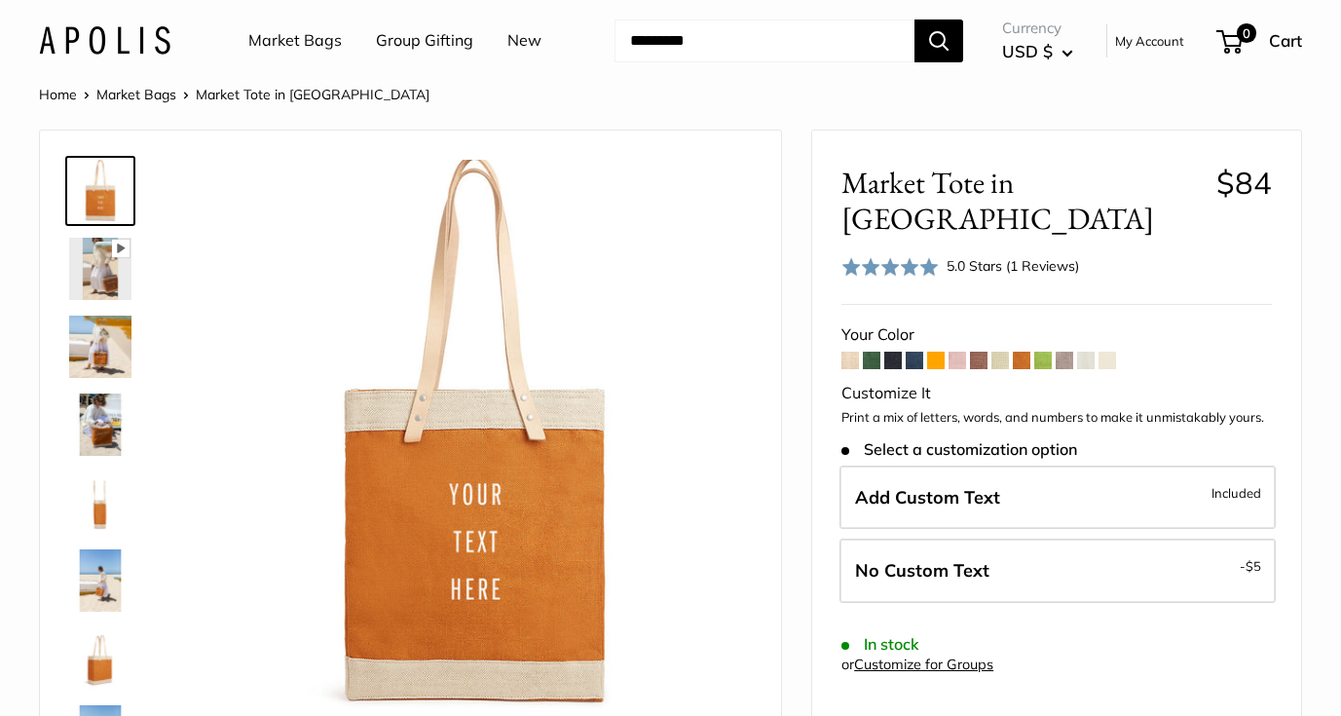
click at [106, 359] on img at bounding box center [100, 347] width 62 height 62
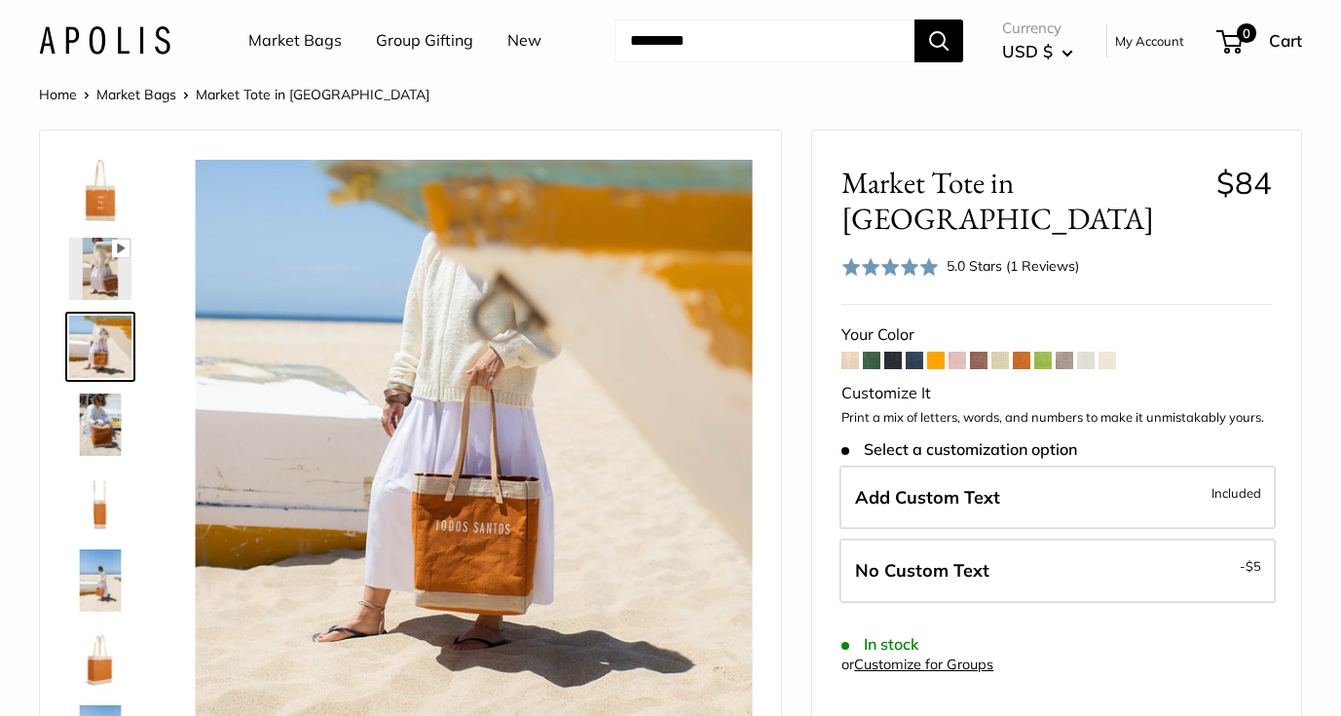
click at [98, 512] on img at bounding box center [100, 502] width 62 height 62
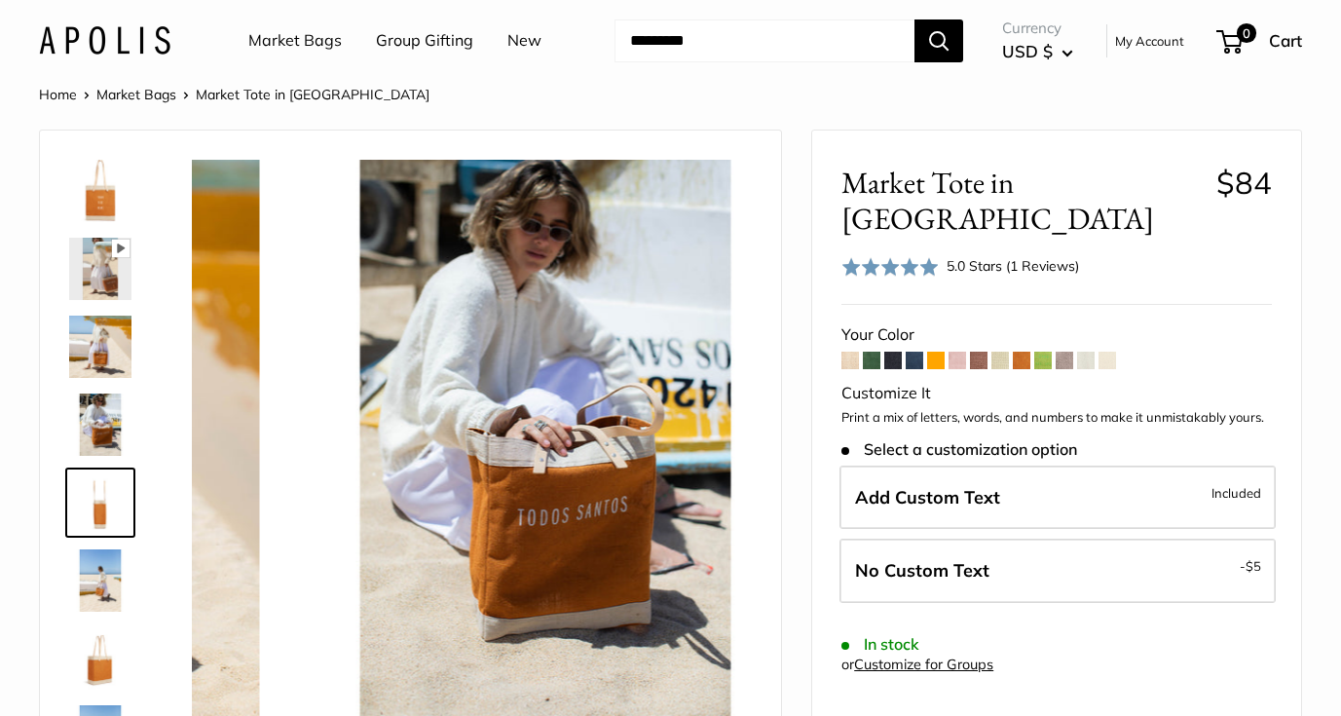
scroll to position [60, 0]
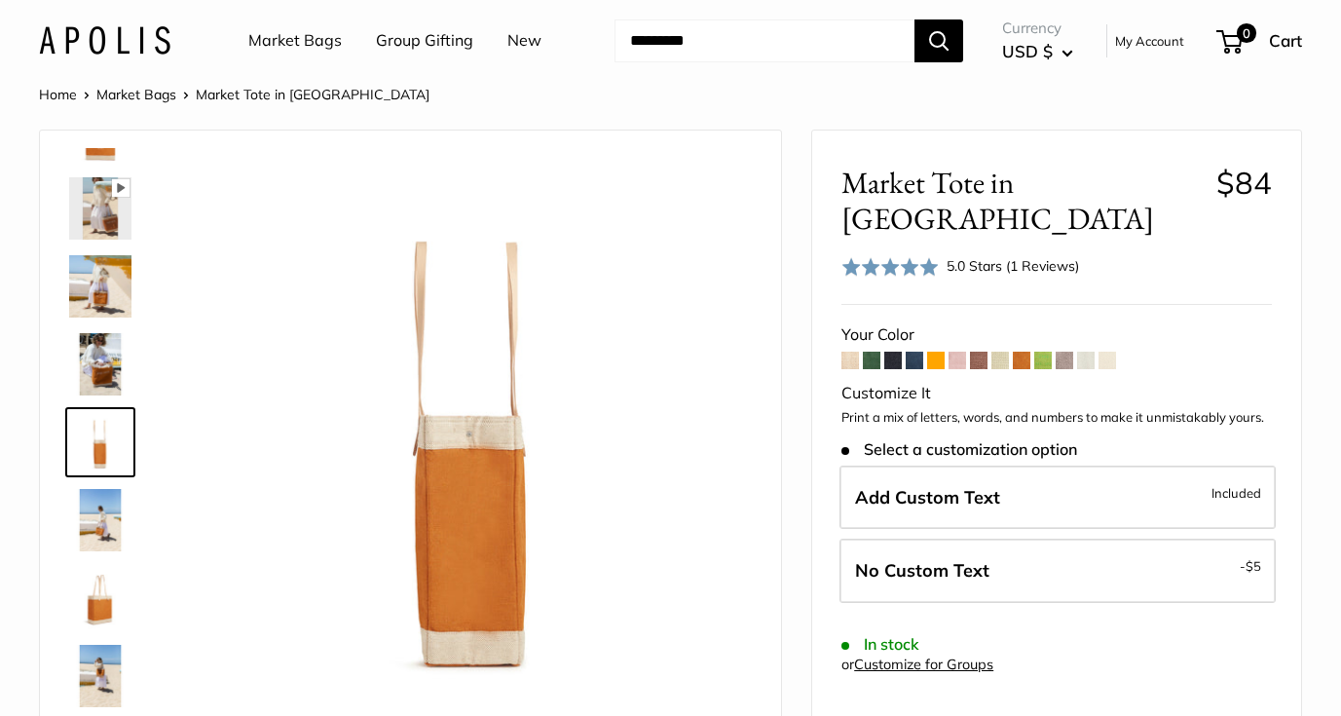
click at [982, 352] on span at bounding box center [979, 361] width 18 height 18
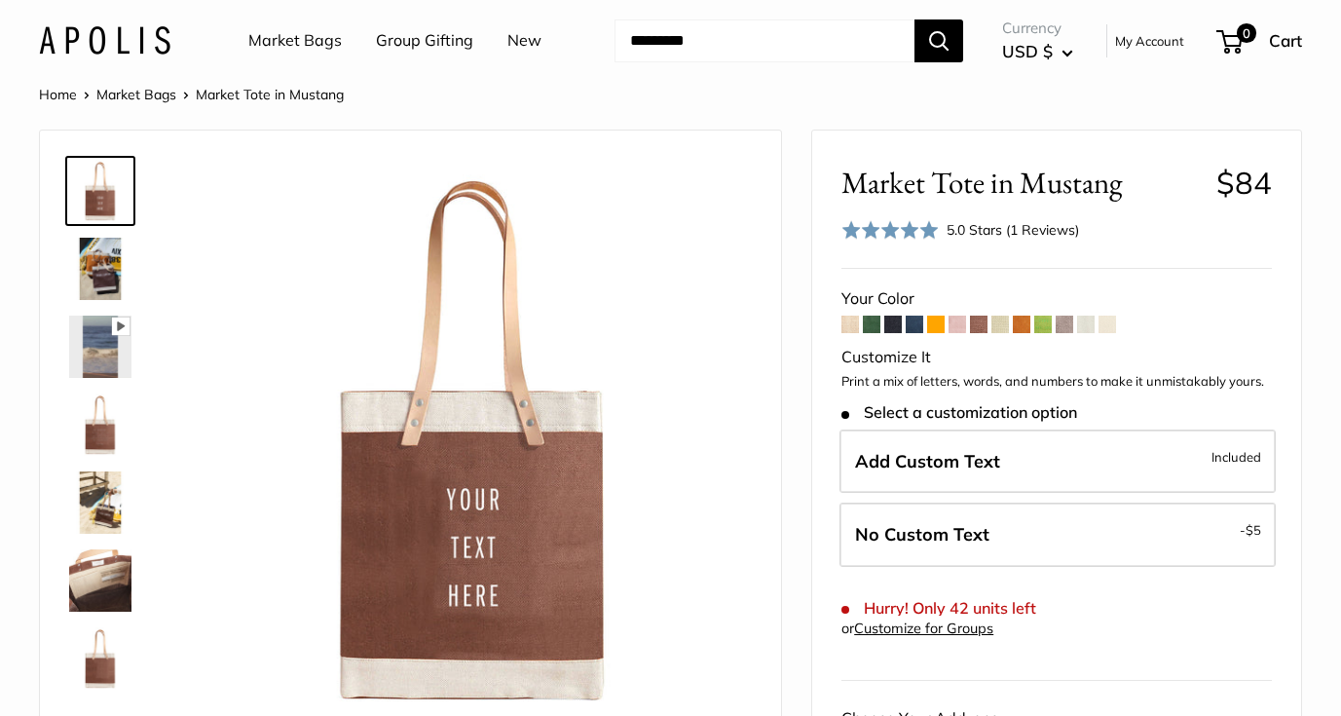
click at [1067, 326] on span at bounding box center [1065, 325] width 18 height 18
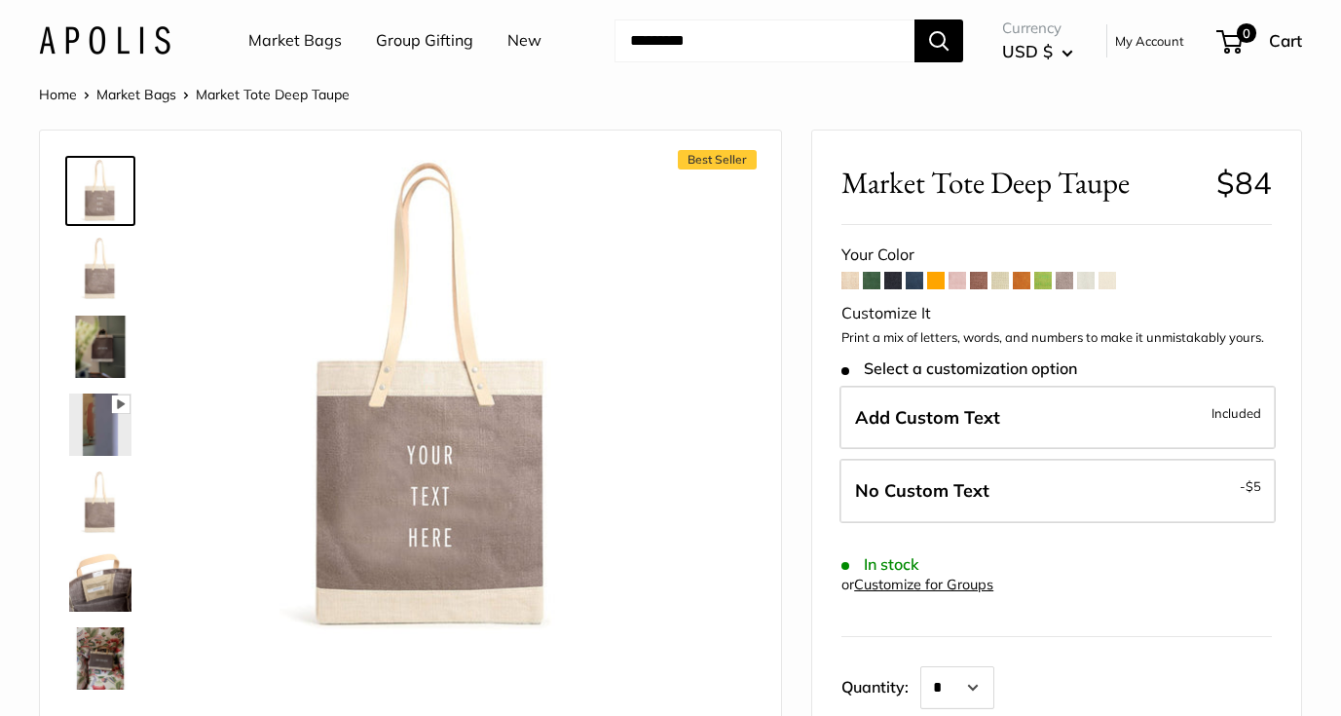
click at [935, 281] on span at bounding box center [936, 281] width 18 height 18
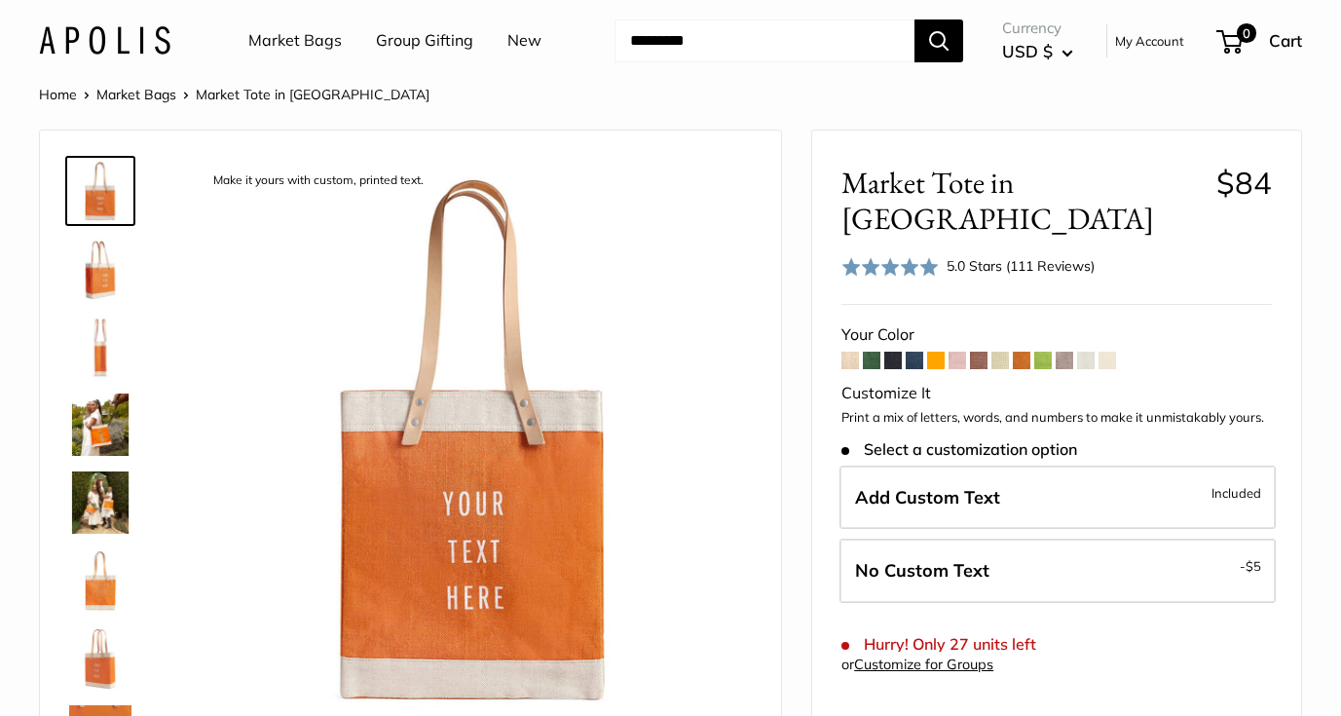
click at [64, 423] on div at bounding box center [108, 440] width 94 height 585
click at [103, 415] on img at bounding box center [100, 425] width 62 height 62
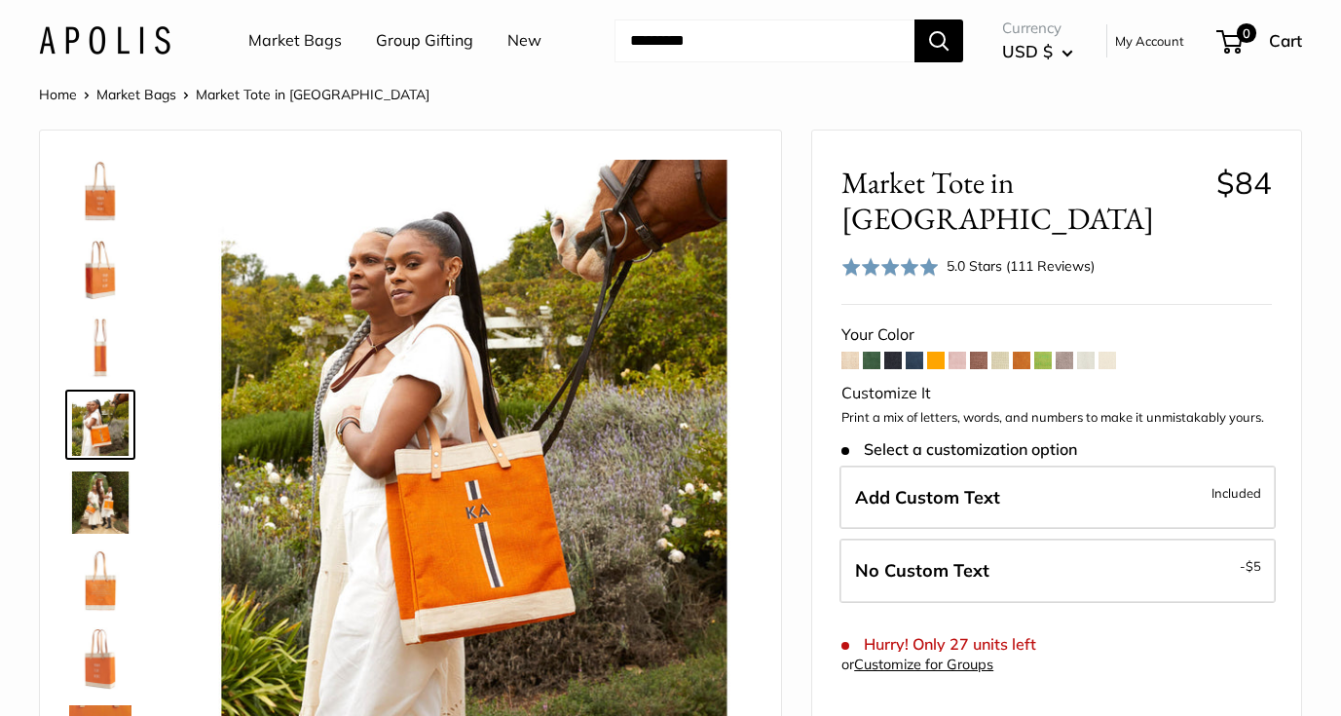
click at [109, 508] on img at bounding box center [100, 502] width 62 height 62
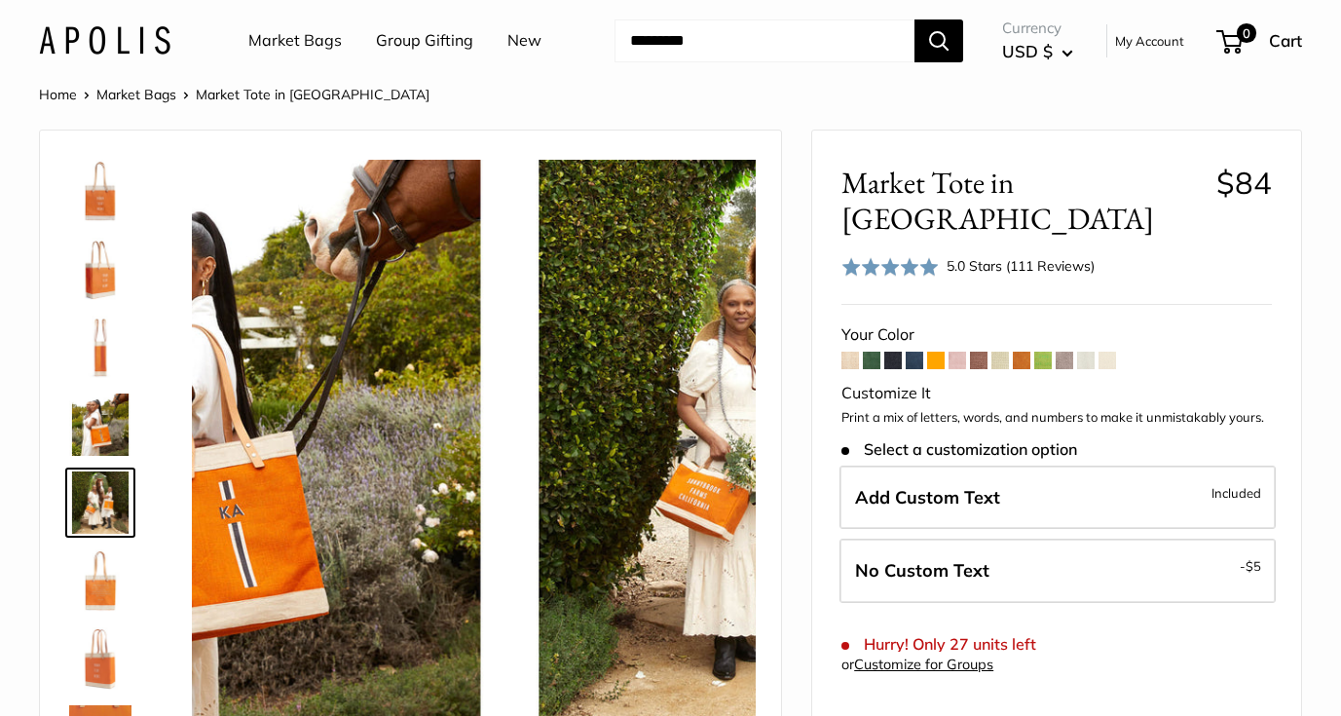
scroll to position [60, 0]
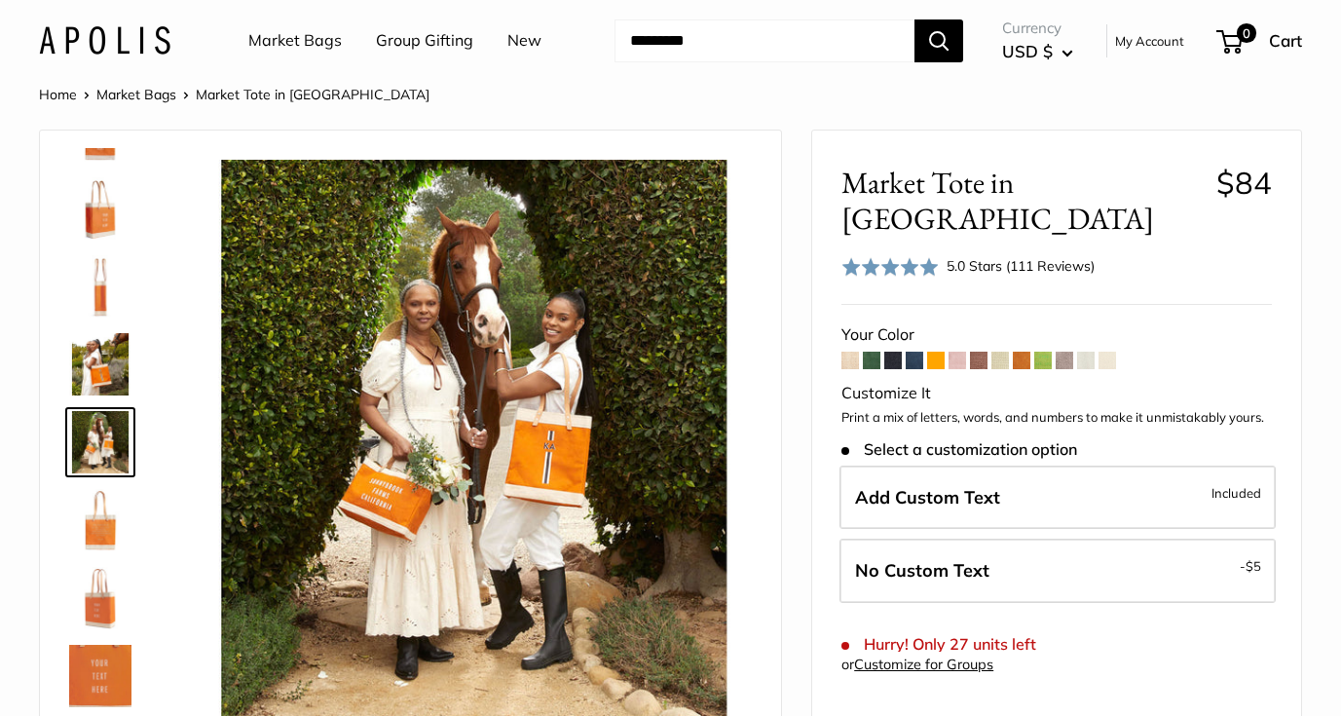
click at [91, 546] on img at bounding box center [100, 520] width 62 height 62
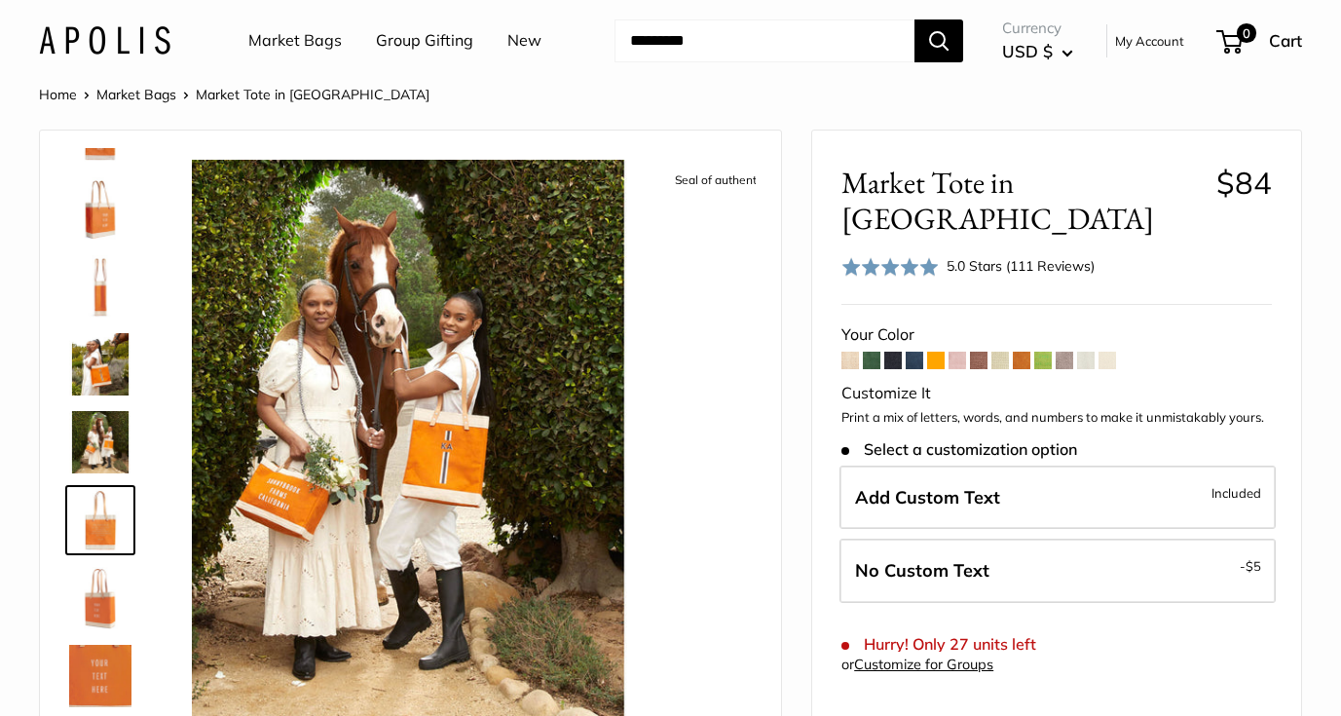
scroll to position [138, 0]
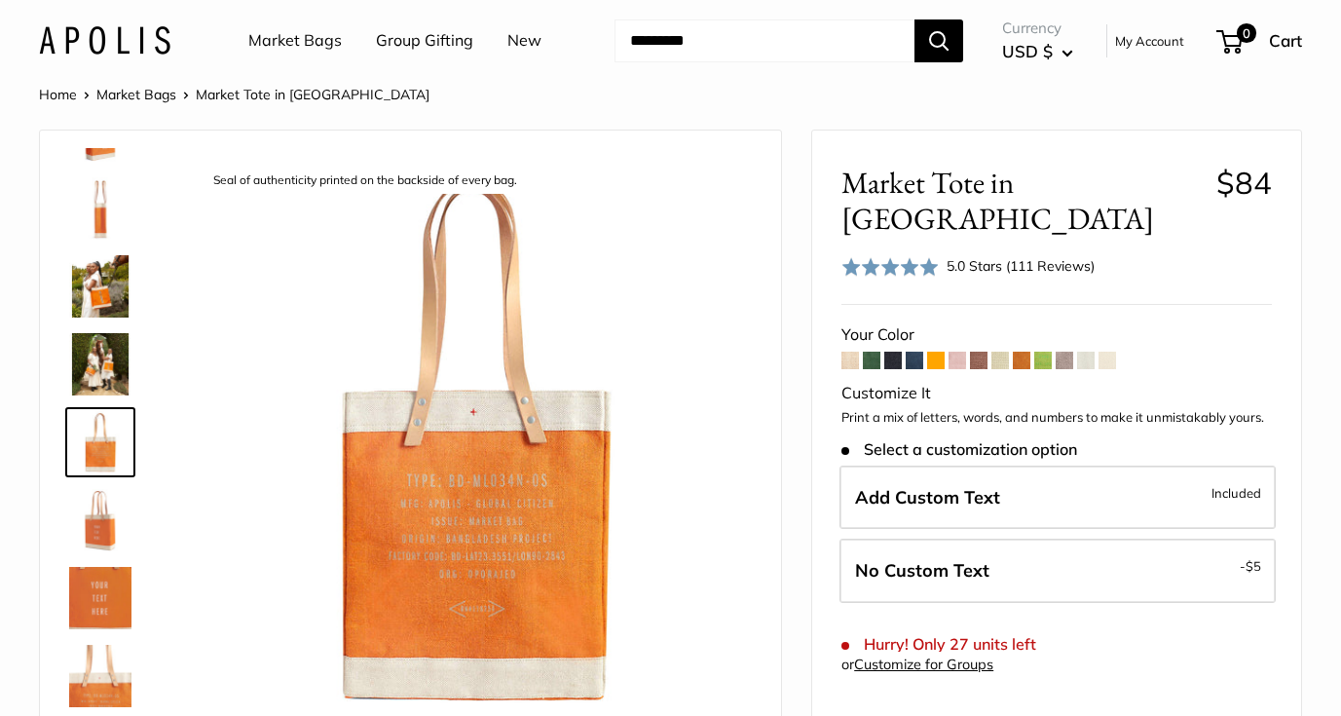
click at [101, 527] on img at bounding box center [100, 520] width 62 height 62
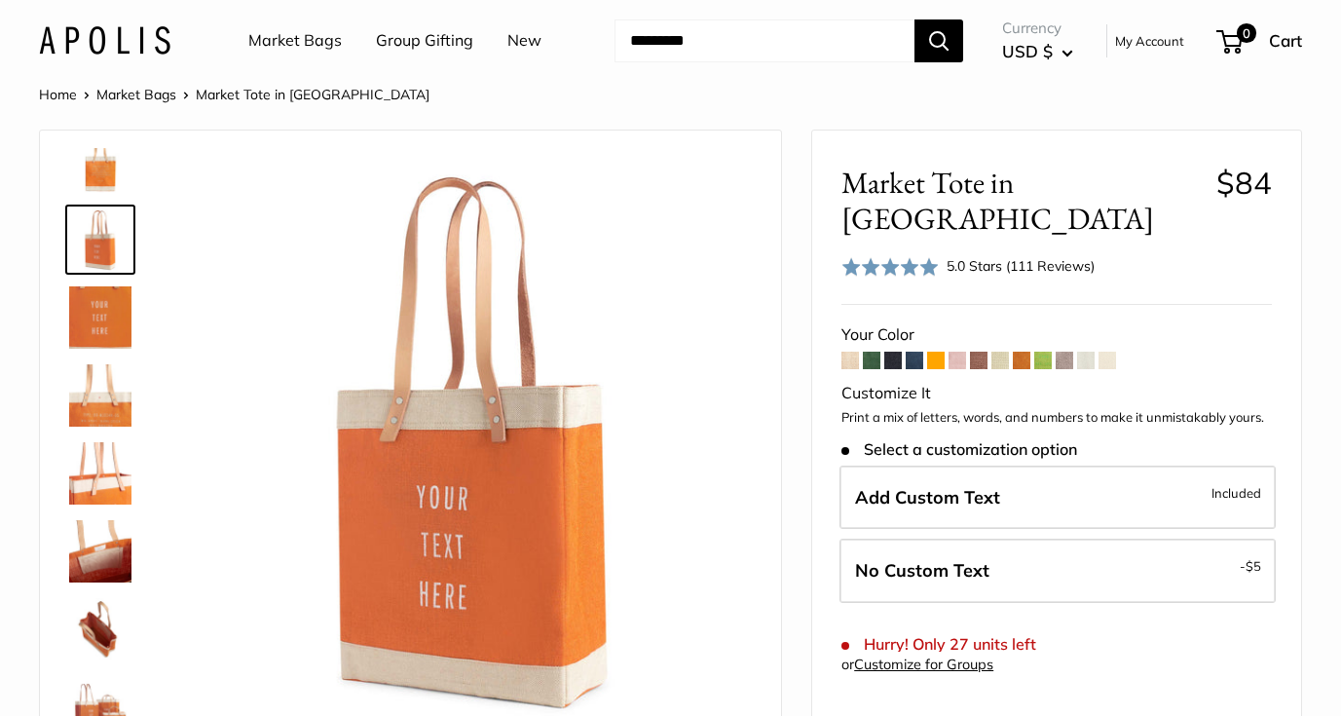
scroll to position [477, 0]
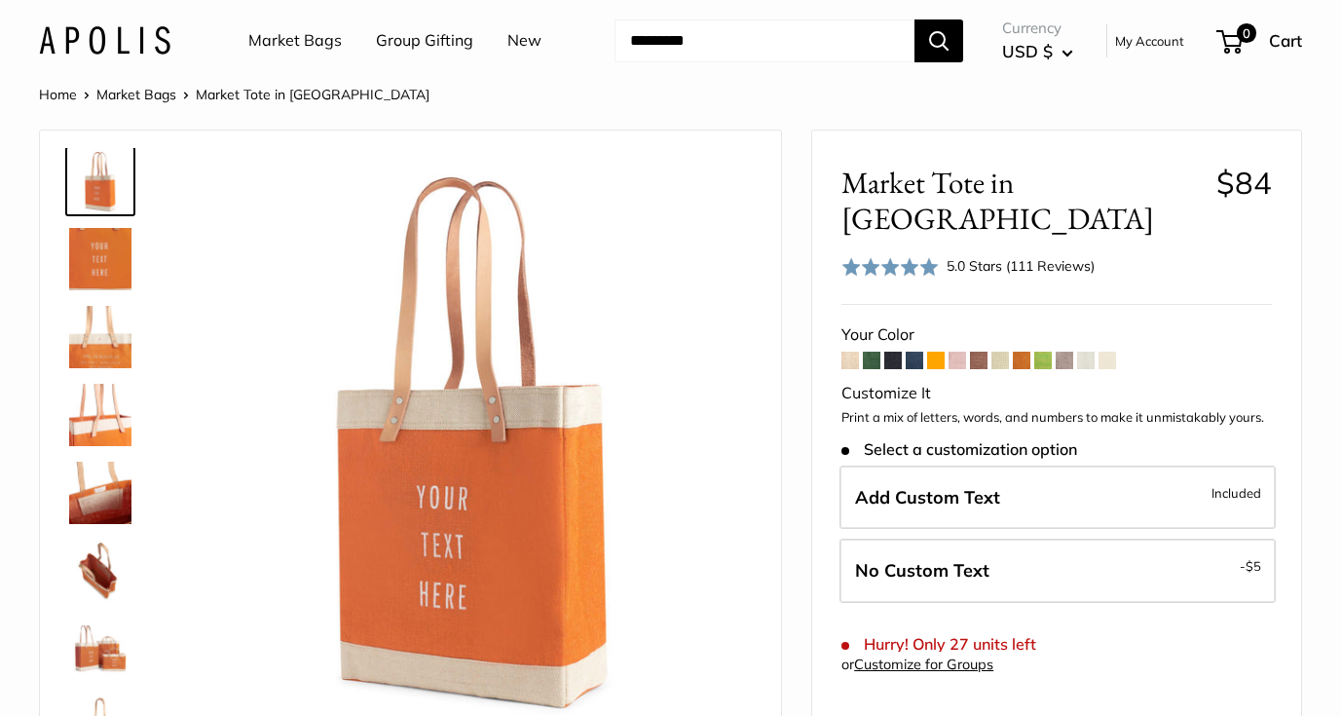
click at [94, 570] on img at bounding box center [100, 571] width 62 height 62
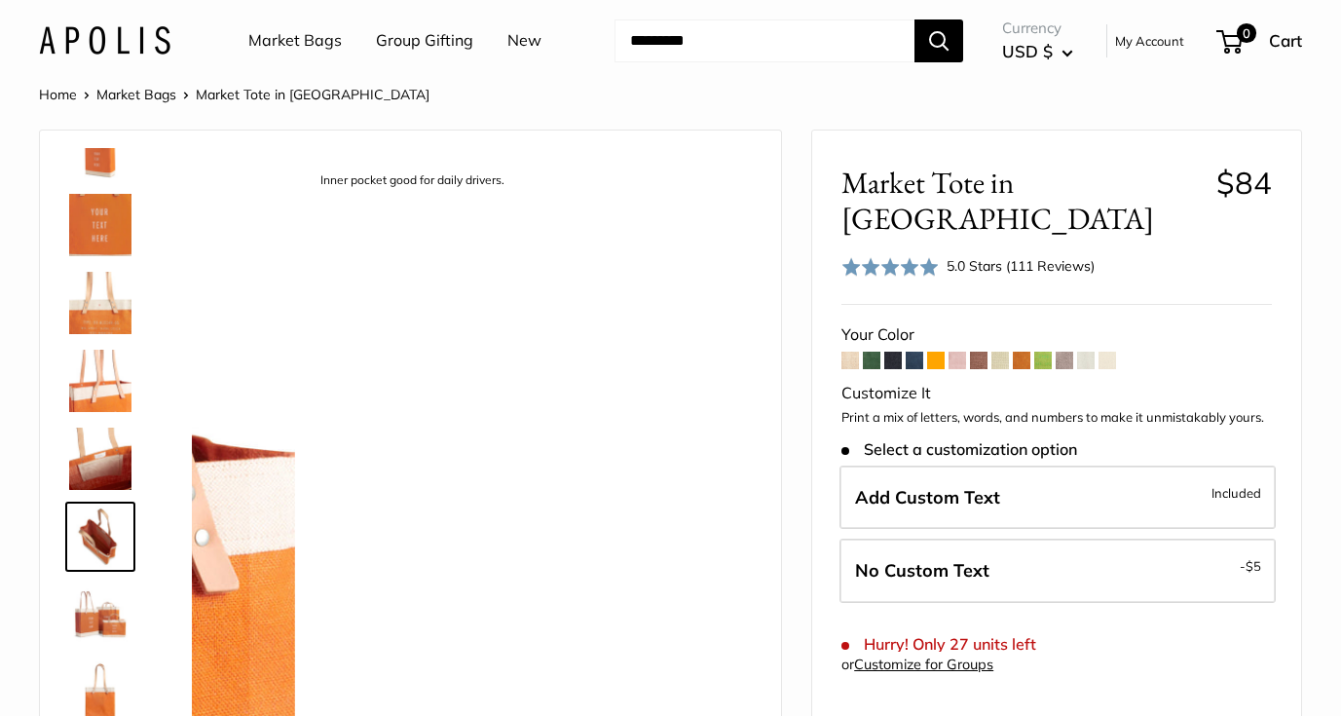
scroll to position [514, 0]
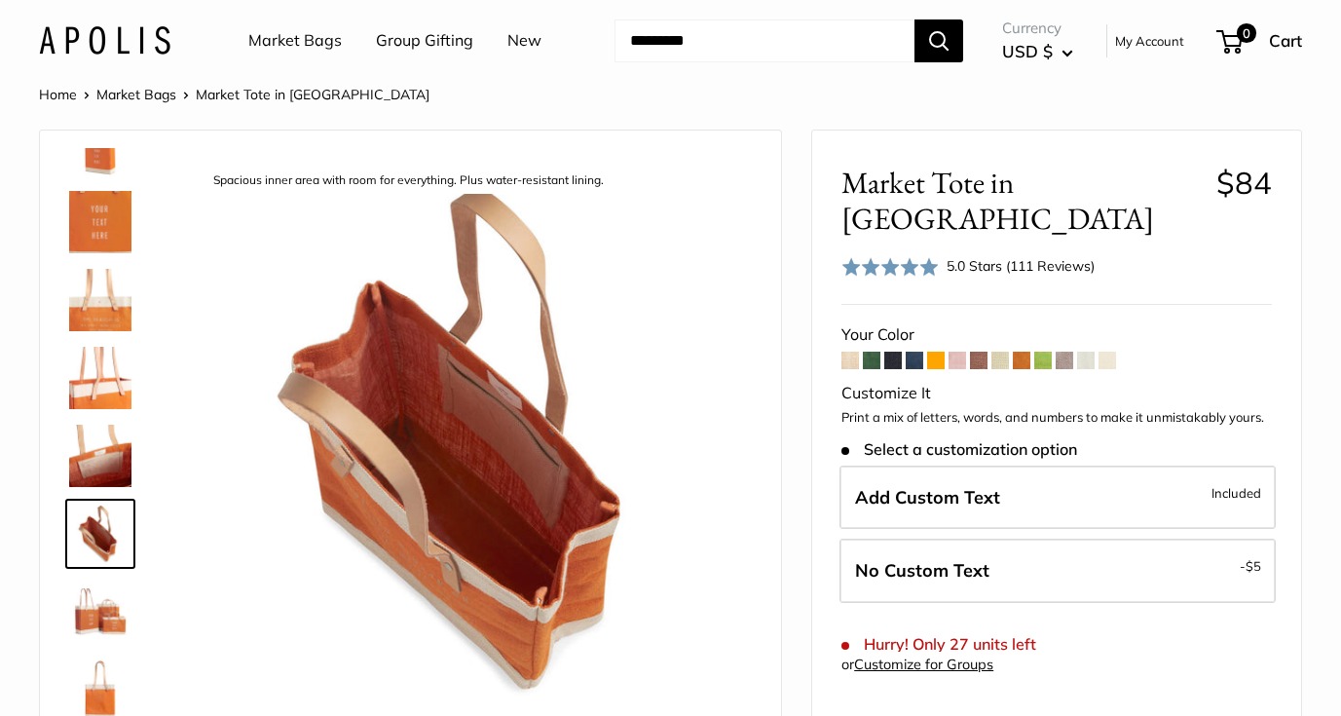
click at [917, 352] on span at bounding box center [915, 361] width 18 height 18
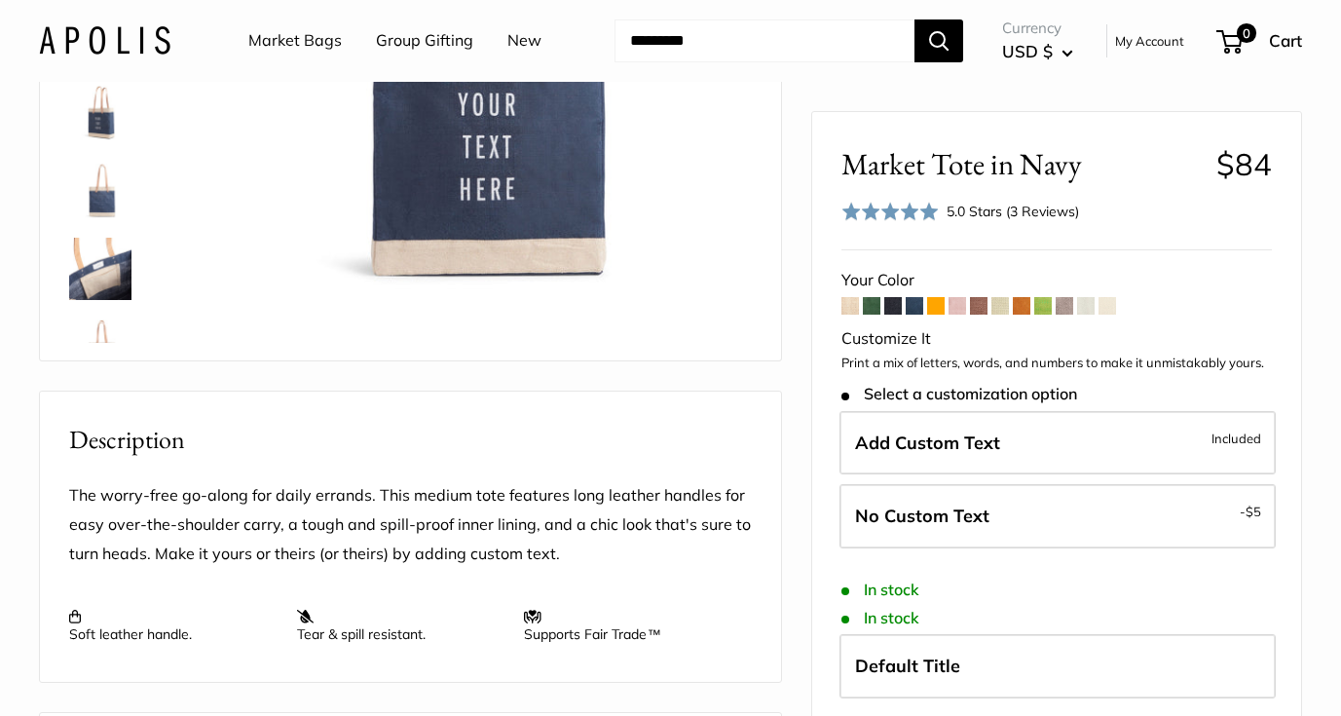
scroll to position [425, 0]
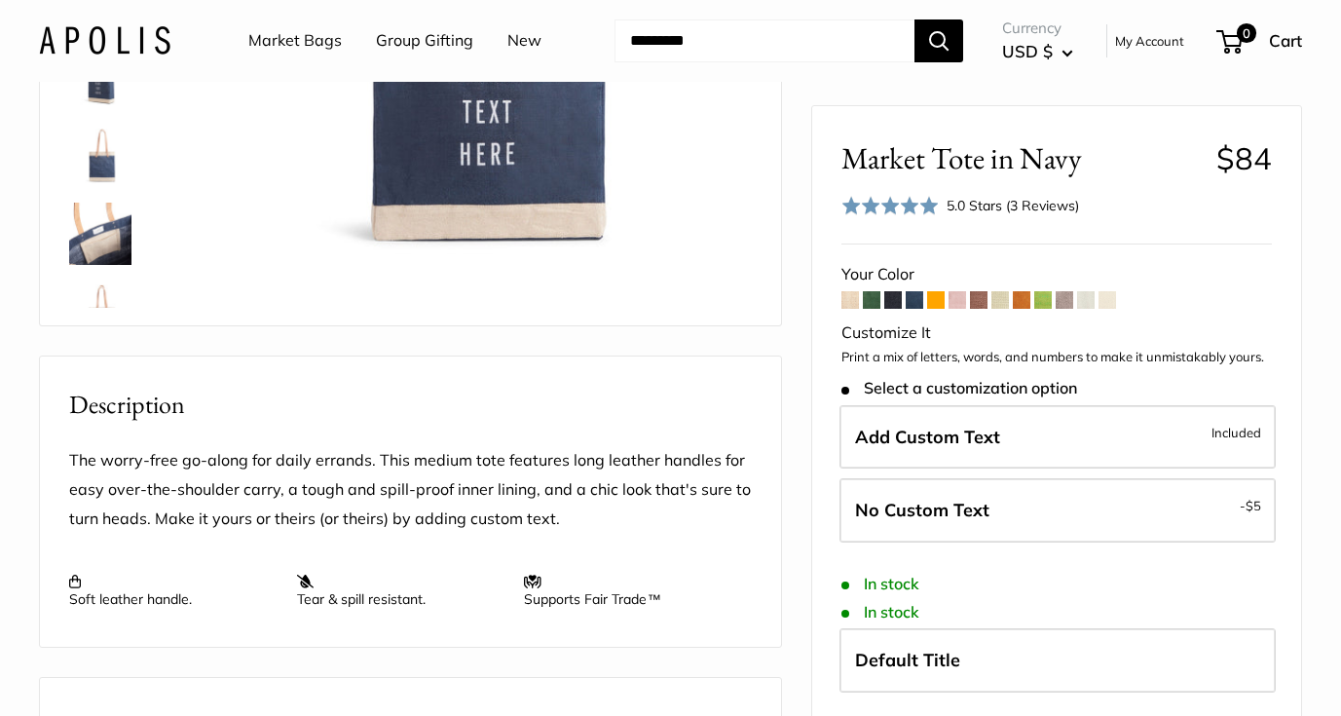
click at [110, 237] on img at bounding box center [100, 234] width 62 height 62
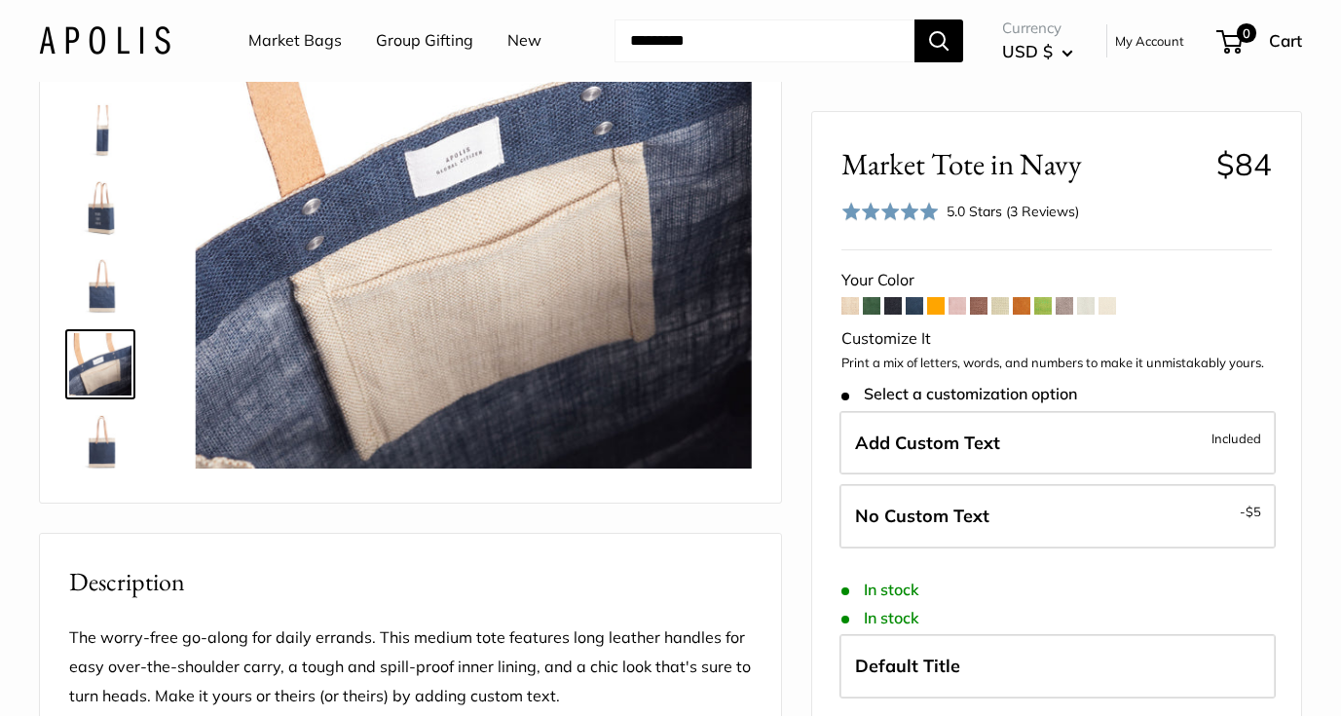
scroll to position [0, 0]
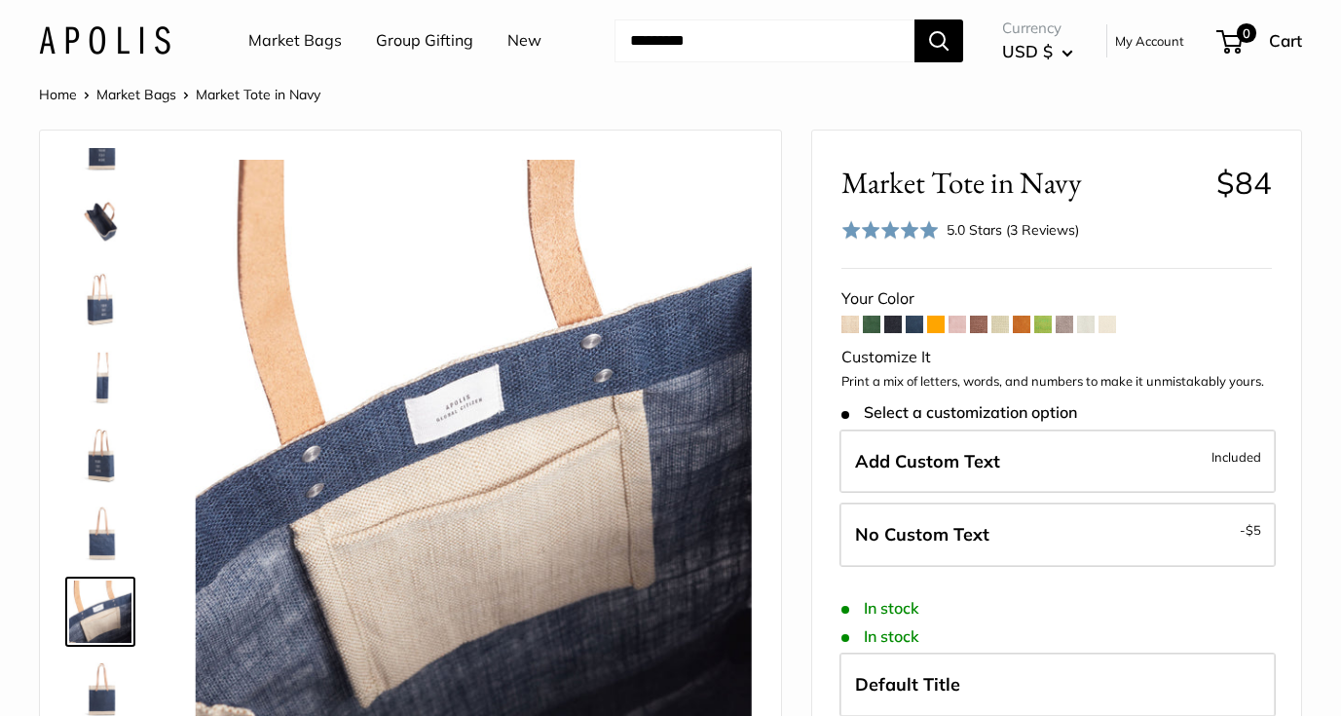
click at [95, 224] on img at bounding box center [100, 222] width 62 height 62
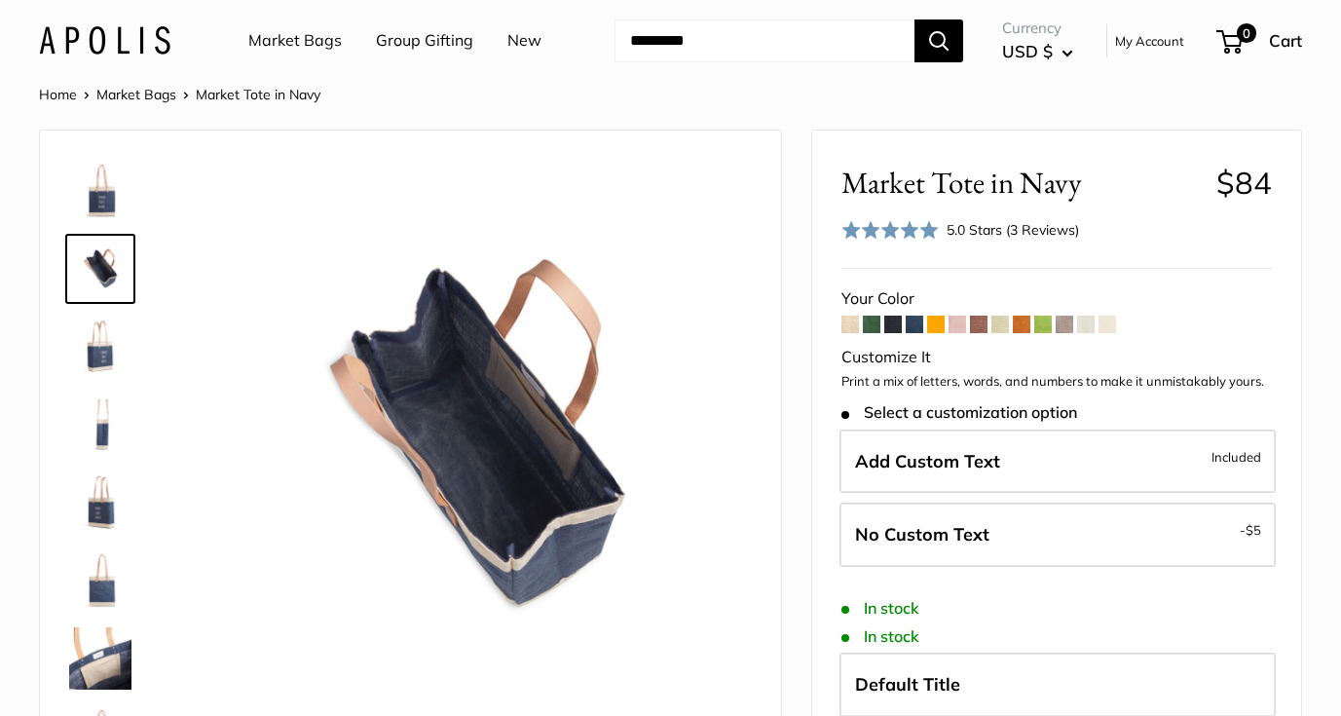
click at [92, 344] on img at bounding box center [100, 347] width 62 height 62
